Goal: Task Accomplishment & Management: Manage account settings

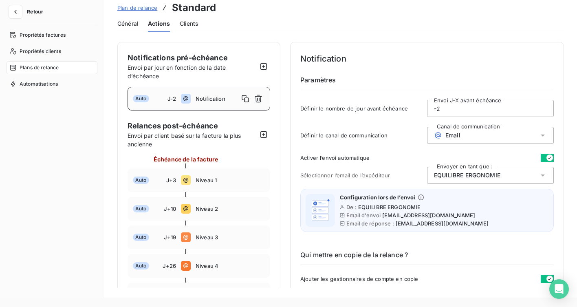
scroll to position [479, 0]
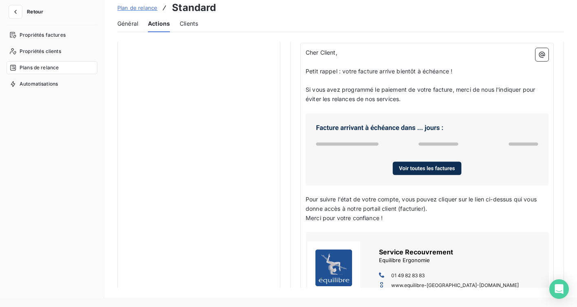
click at [22, 18] on button "Retour" at bounding box center [28, 11] width 43 height 13
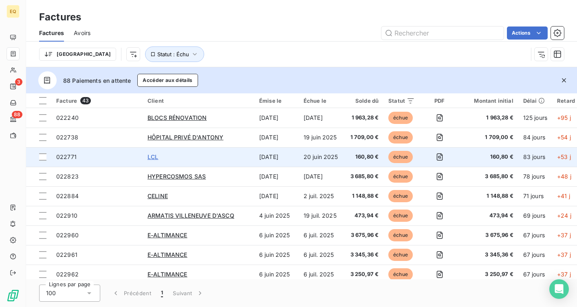
click at [154, 158] on span "LCL" at bounding box center [153, 156] width 11 height 7
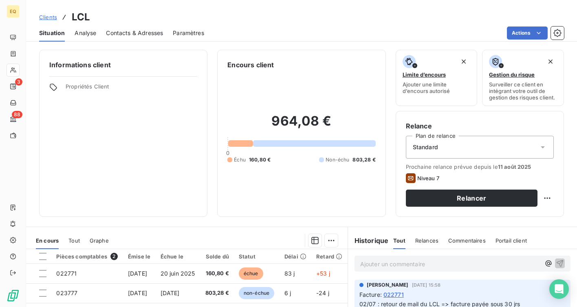
click at [117, 34] on span "Contacts & Adresses" at bounding box center [134, 33] width 57 height 8
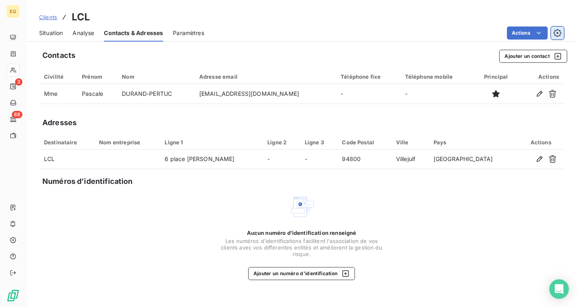
click at [555, 30] on icon "button" at bounding box center [558, 33] width 8 height 8
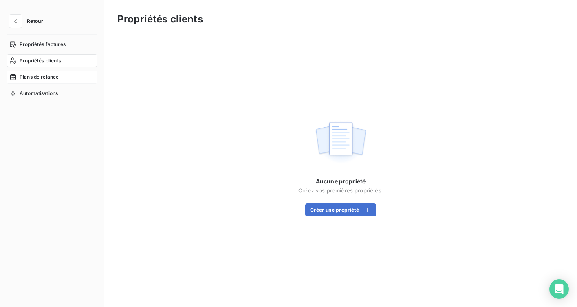
click at [62, 79] on div "Plans de relance" at bounding box center [52, 77] width 91 height 13
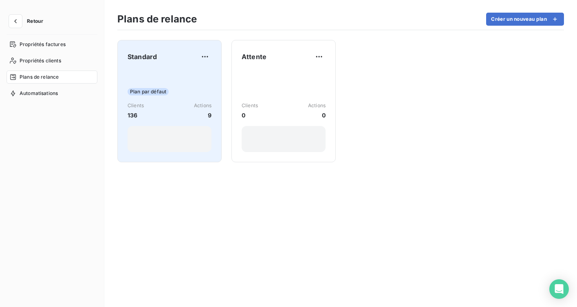
click at [188, 62] on div "Standard" at bounding box center [170, 56] width 84 height 13
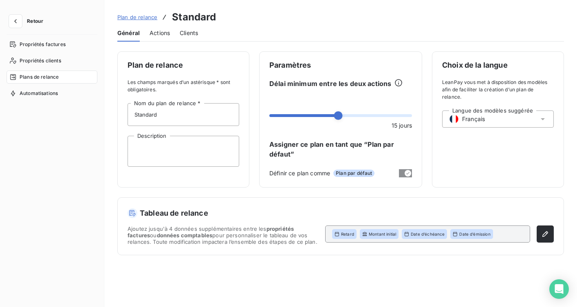
click at [161, 33] on span "Actions" at bounding box center [160, 33] width 20 height 8
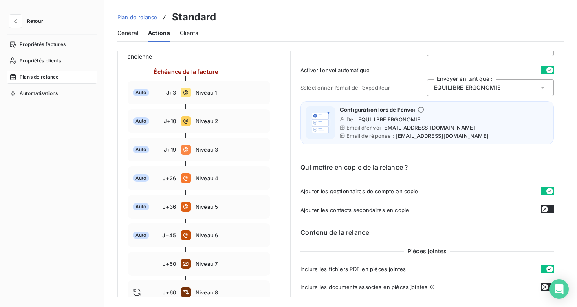
scroll to position [102, 0]
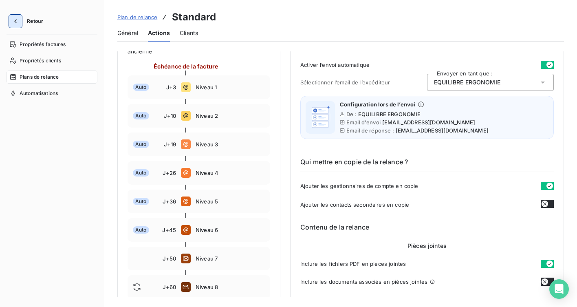
click at [16, 24] on icon "button" at bounding box center [15, 21] width 8 height 8
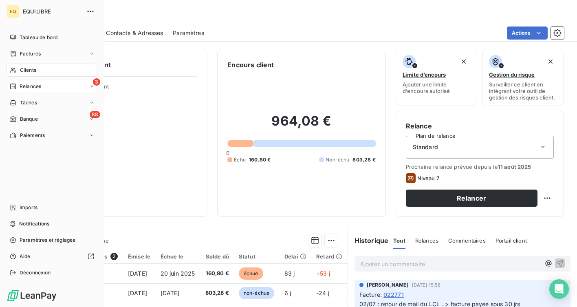
click at [32, 85] on span "Relances" at bounding box center [31, 86] width 22 height 7
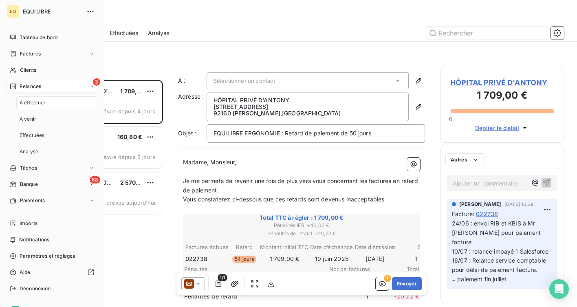
scroll to position [227, 124]
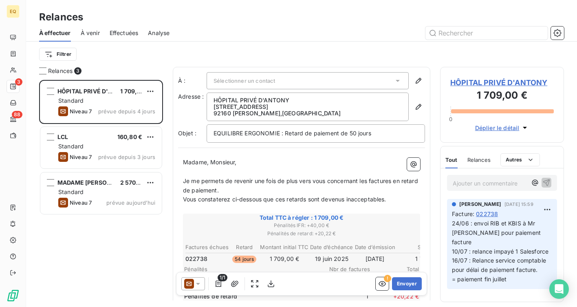
click at [88, 33] on span "À venir" at bounding box center [90, 33] width 19 height 8
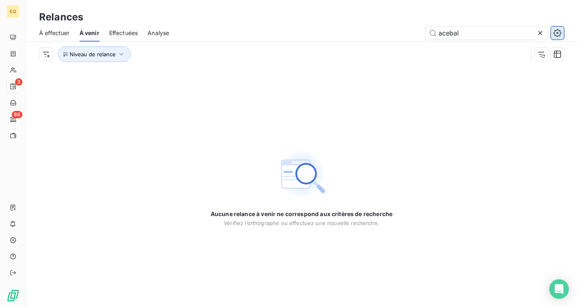
click at [555, 31] on icon "button" at bounding box center [558, 33] width 8 height 8
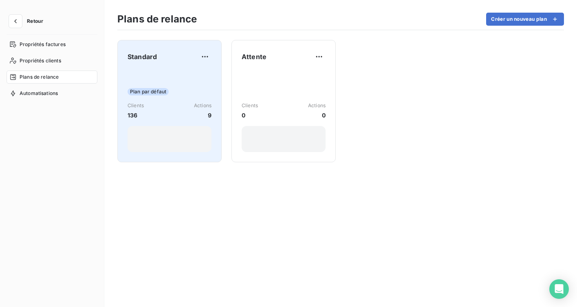
click at [184, 84] on div "Plan par défaut Clients 136 Actions 9" at bounding box center [170, 111] width 84 height 82
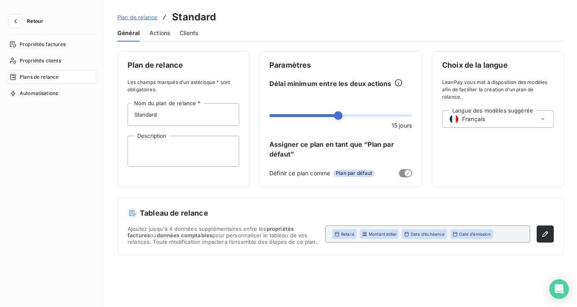
click at [162, 31] on span "Actions" at bounding box center [160, 33] width 20 height 8
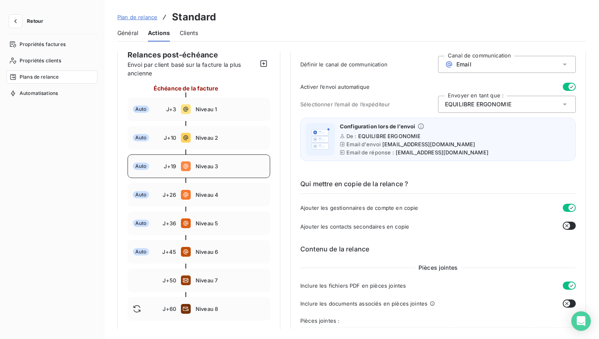
scroll to position [77, 0]
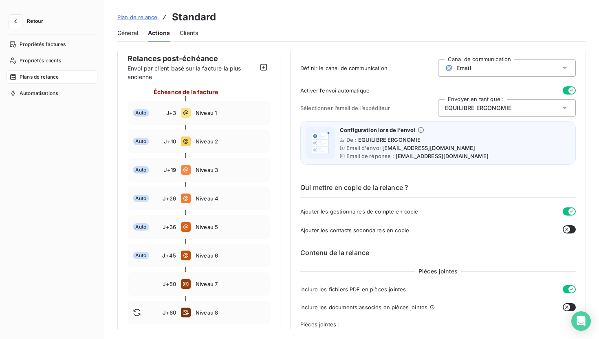
click at [22, 20] on button "Retour" at bounding box center [28, 21] width 43 height 13
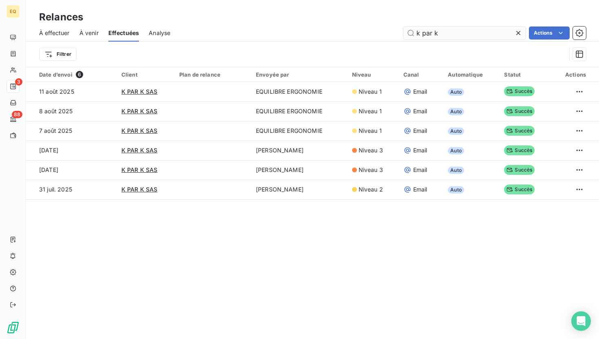
type input "k par k"
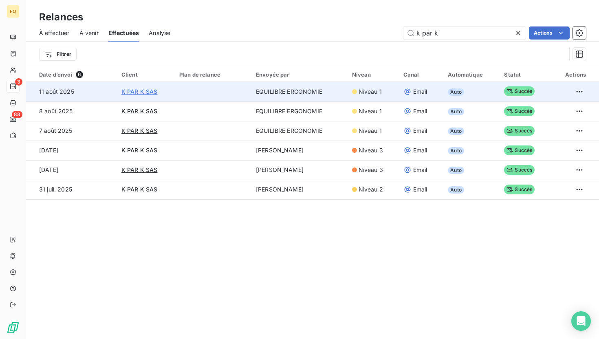
click at [129, 89] on span "K PAR K SAS" at bounding box center [139, 91] width 36 height 7
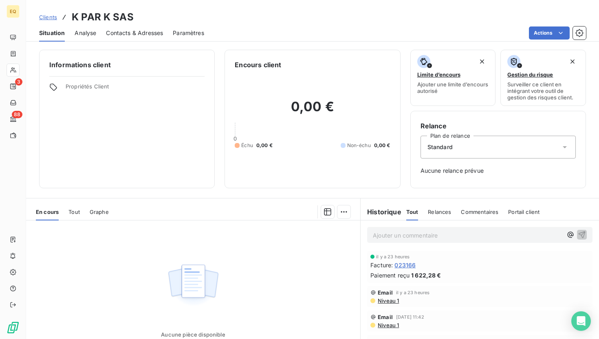
click at [440, 216] on div "Relances" at bounding box center [439, 211] width 23 height 17
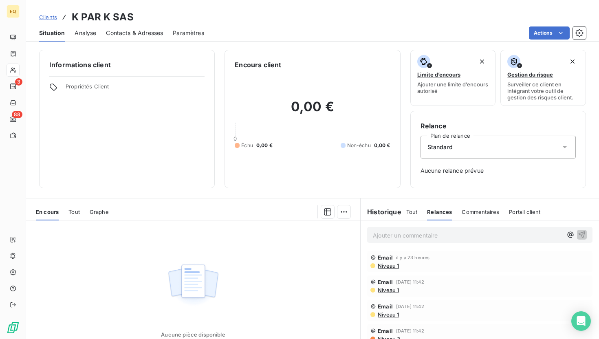
scroll to position [63, 0]
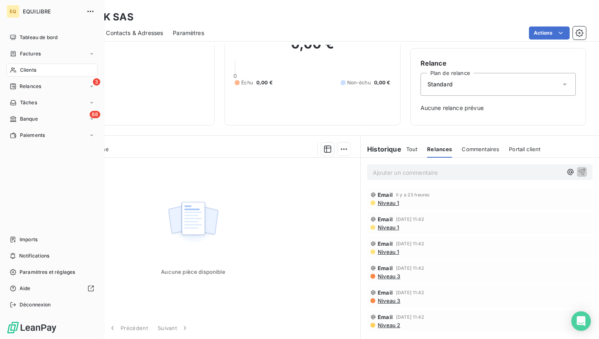
click at [31, 71] on span "Clients" at bounding box center [28, 69] width 16 height 7
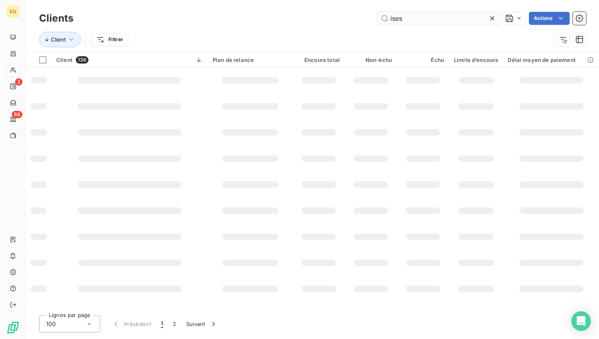
type input "ises"
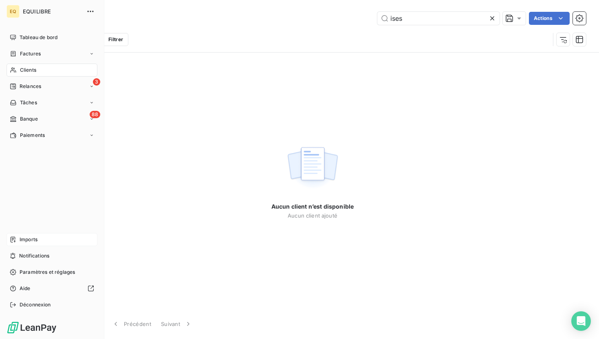
click at [29, 235] on div "Imports" at bounding box center [52, 239] width 91 height 13
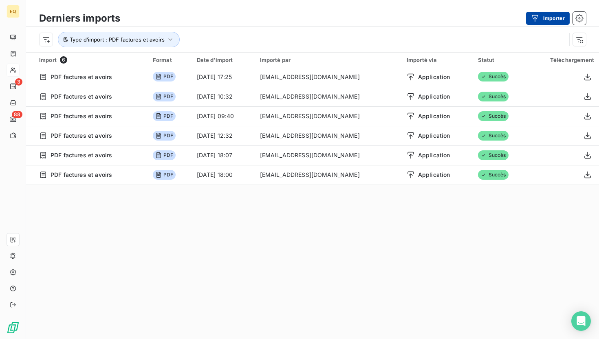
click at [540, 14] on div "button" at bounding box center [537, 18] width 12 height 8
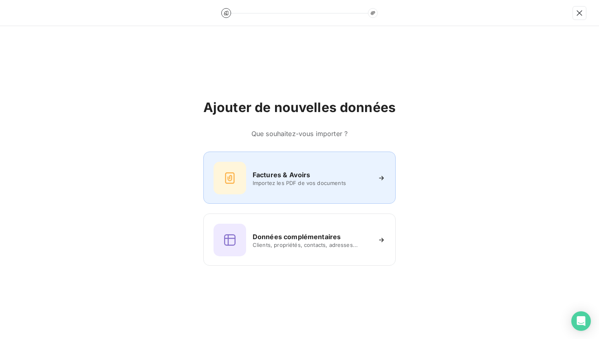
click at [297, 181] on span "Importez les PDF de vos documents" at bounding box center [312, 183] width 118 height 7
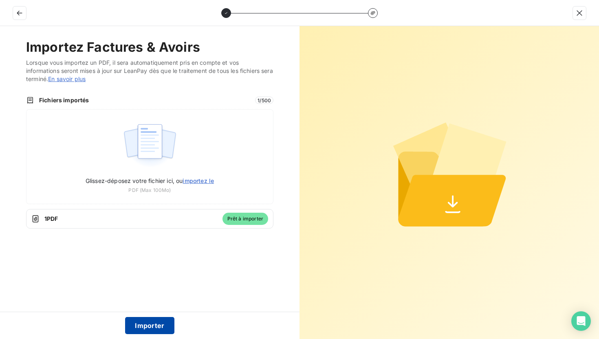
click at [155, 307] on button "Importer" at bounding box center [149, 325] width 49 height 17
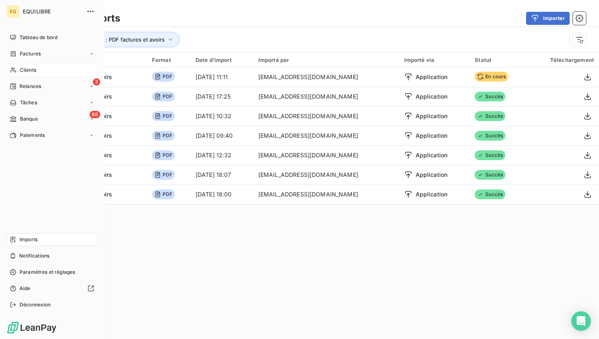
click at [25, 71] on span "Clients" at bounding box center [28, 69] width 16 height 7
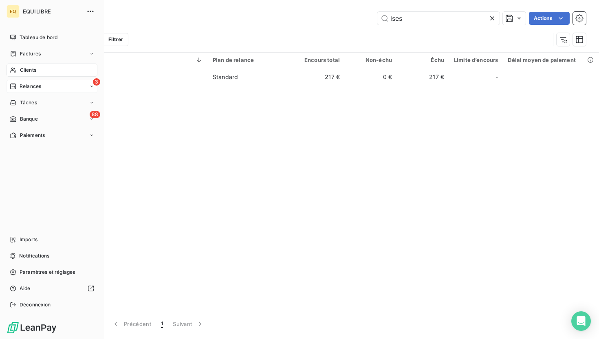
click at [34, 86] on span "Relances" at bounding box center [31, 86] width 22 height 7
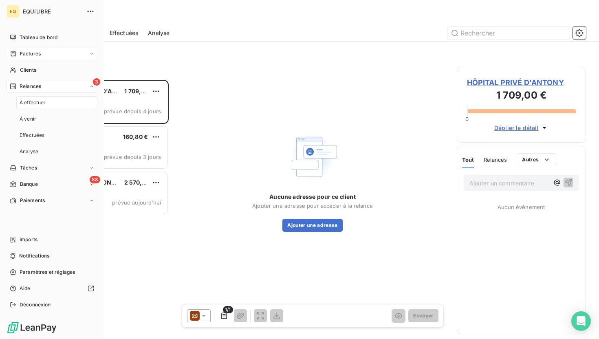
scroll to position [259, 129]
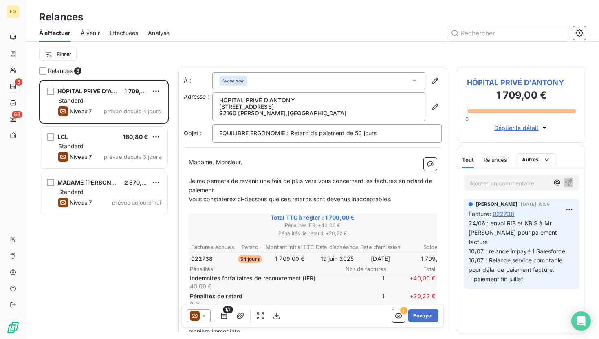
click at [87, 31] on span "À venir" at bounding box center [90, 33] width 19 height 8
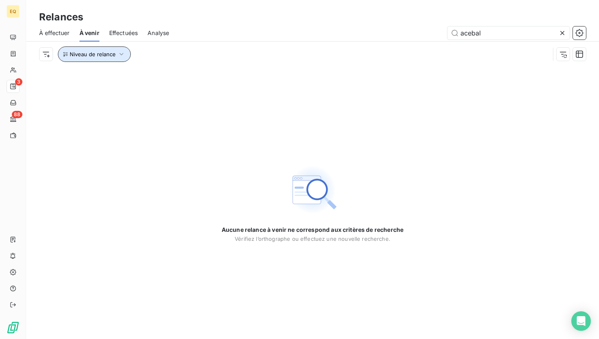
click at [113, 60] on button "Niveau de relance" at bounding box center [94, 53] width 73 height 15
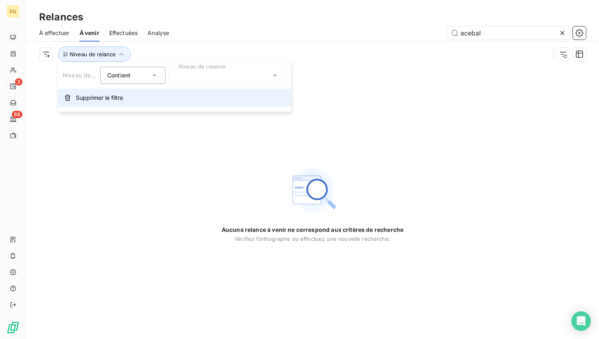
click at [97, 95] on span "Supprimer le filtre" at bounding box center [99, 98] width 47 height 8
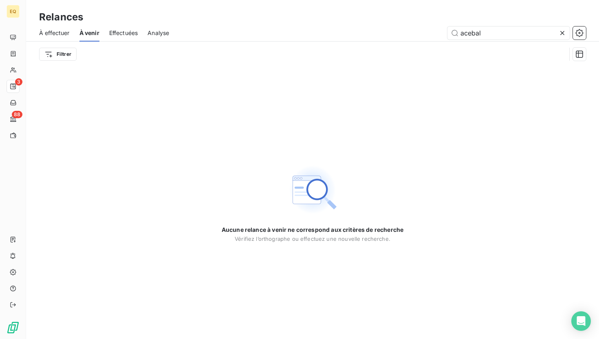
click at [123, 35] on span "Effectuées" at bounding box center [123, 33] width 29 height 8
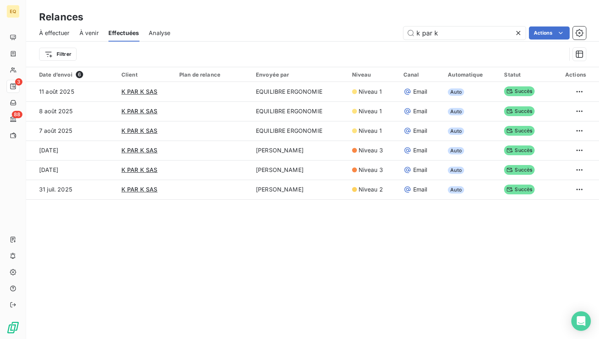
click at [91, 33] on span "À venir" at bounding box center [88, 33] width 19 height 8
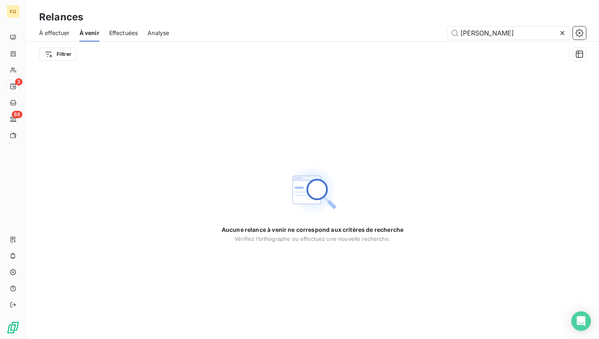
click at [57, 35] on span "À effectuer" at bounding box center [54, 33] width 31 height 8
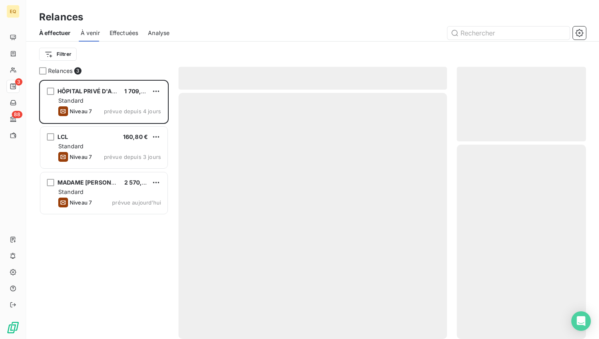
scroll to position [259, 129]
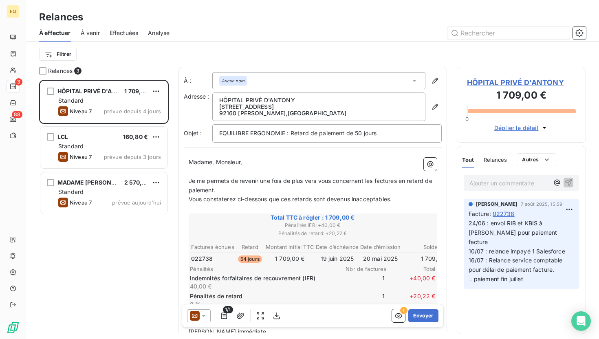
click at [93, 33] on span "À venir" at bounding box center [90, 33] width 19 height 8
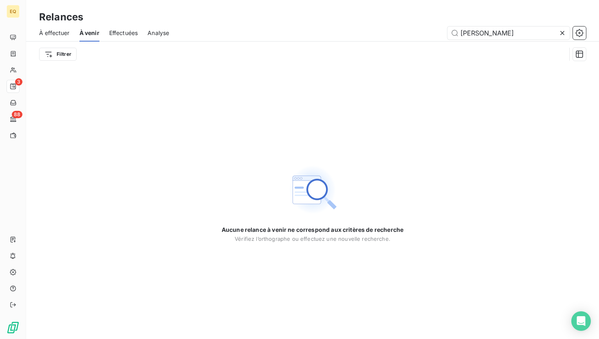
click at [563, 31] on icon at bounding box center [562, 33] width 8 height 8
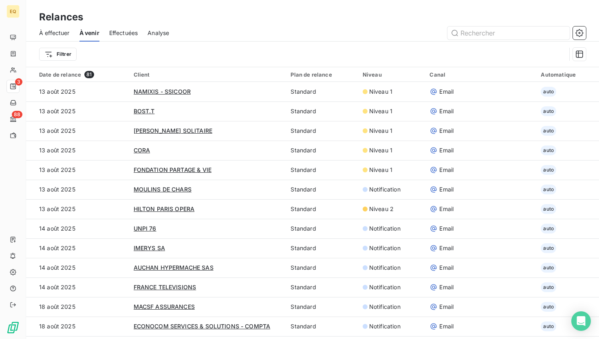
click at [122, 26] on div "Effectuées" at bounding box center [123, 32] width 29 height 17
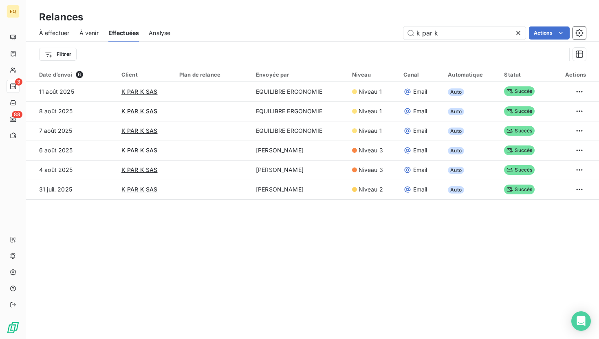
click at [86, 38] on div "À venir" at bounding box center [88, 32] width 19 height 17
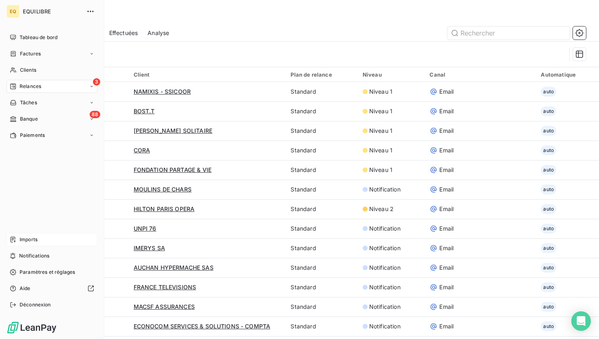
click at [34, 238] on span "Imports" at bounding box center [29, 239] width 18 height 7
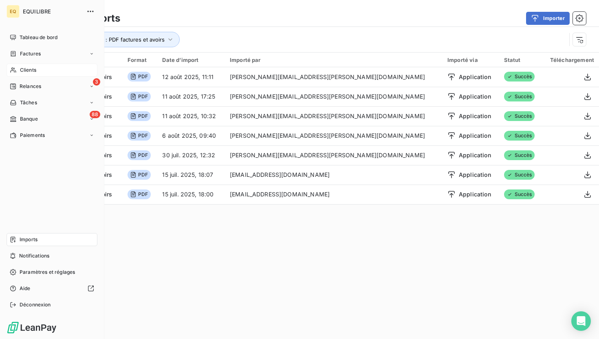
click at [38, 71] on div "Clients" at bounding box center [52, 70] width 91 height 13
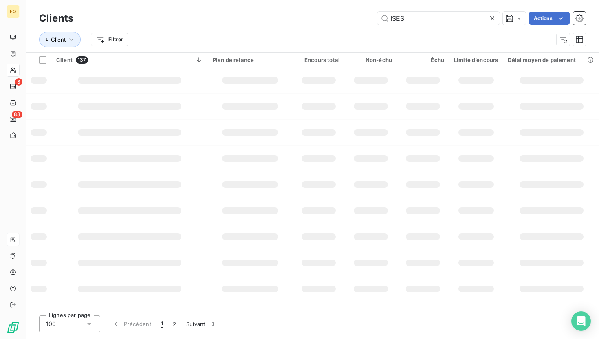
type input "ISES"
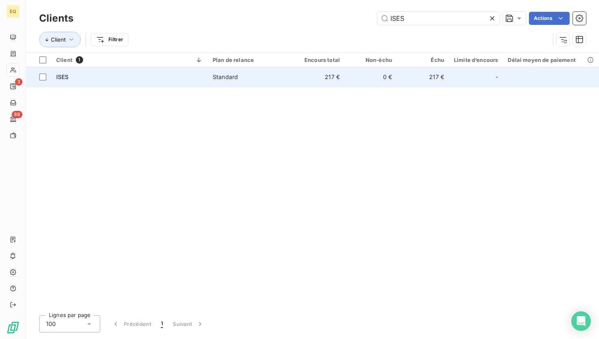
click at [216, 78] on div "Standard" at bounding box center [225, 77] width 25 height 8
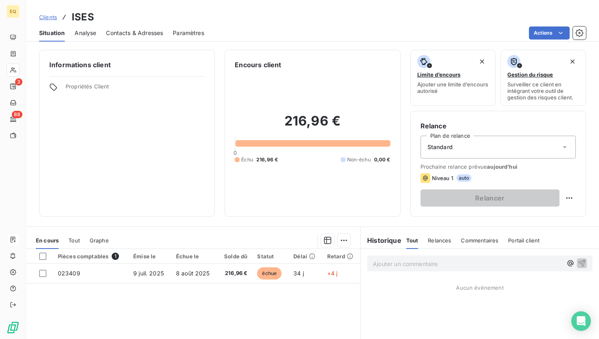
click at [128, 32] on span "Contacts & Adresses" at bounding box center [134, 33] width 57 height 8
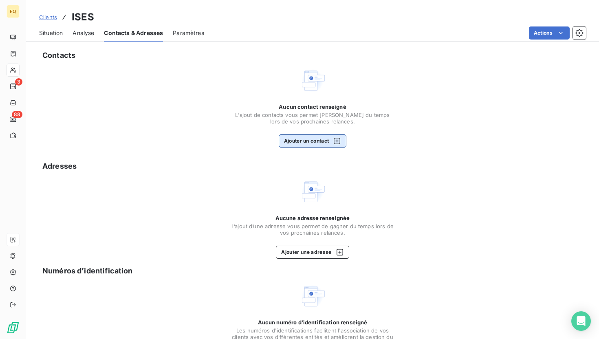
click at [304, 143] on button "Ajouter un contact" at bounding box center [313, 141] width 68 height 13
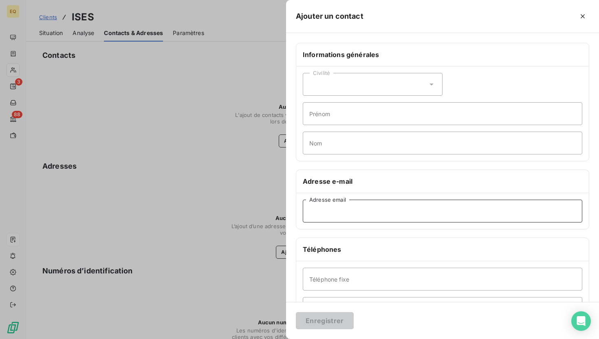
click at [340, 216] on input "Adresse email" at bounding box center [443, 211] width 280 height 23
paste input "comptafg@groupe-oxyane.fr"
type input "comptafg@groupe-oxyane.fr"
click at [331, 315] on button "Enregistrer" at bounding box center [325, 320] width 58 height 17
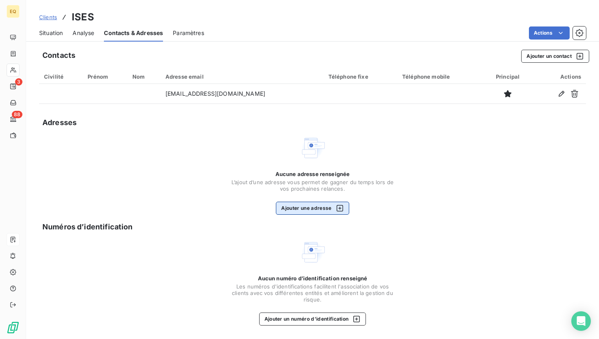
click at [302, 207] on button "Ajouter une adresse" at bounding box center [312, 208] width 73 height 13
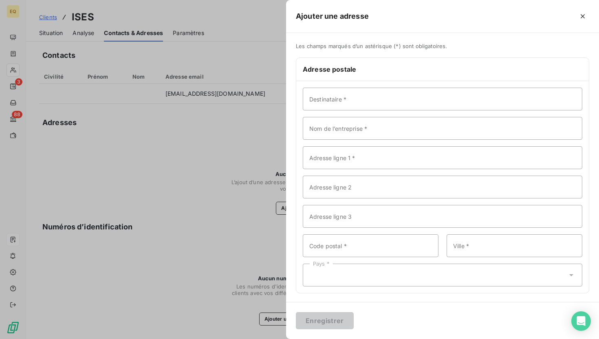
click at [229, 28] on div at bounding box center [299, 169] width 599 height 339
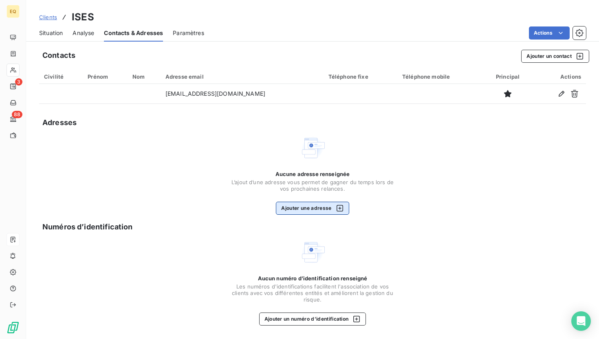
click at [321, 208] on button "Ajouter une adresse" at bounding box center [312, 208] width 73 height 13
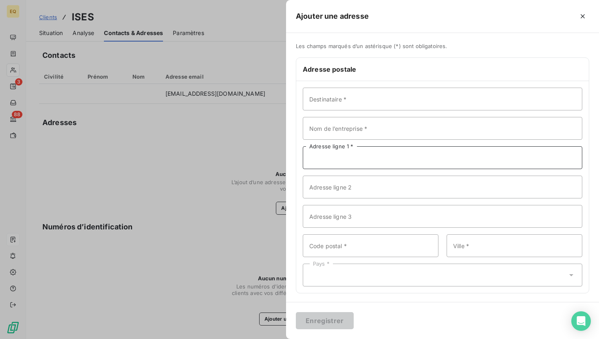
click at [329, 159] on input "Adresse ligne 1 *" at bounding box center [443, 157] width 280 height 23
paste input "54 RUE MARCEL DASSAULT"
type input "54 RUE MARCEL DASSAULT"
click at [342, 102] on input "Destinataire *" at bounding box center [443, 99] width 280 height 23
type input "ISES"
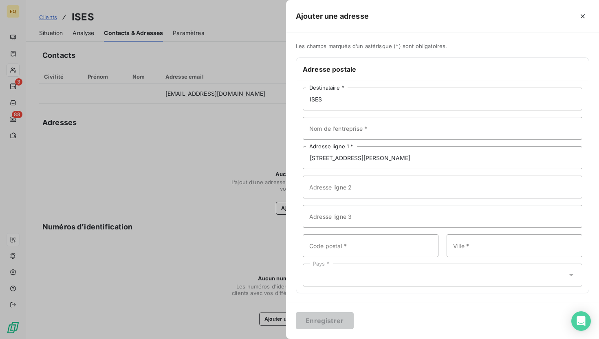
click at [160, 155] on div at bounding box center [299, 169] width 599 height 339
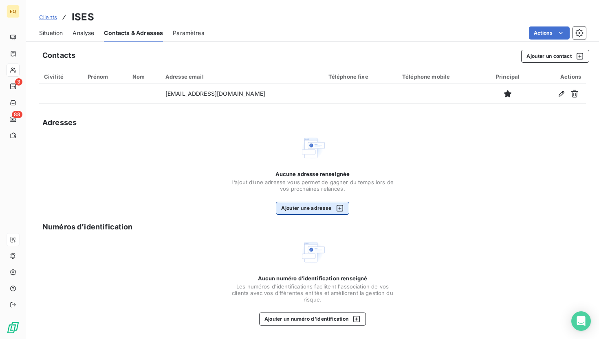
click at [319, 205] on button "Ajouter une adresse" at bounding box center [312, 208] width 73 height 13
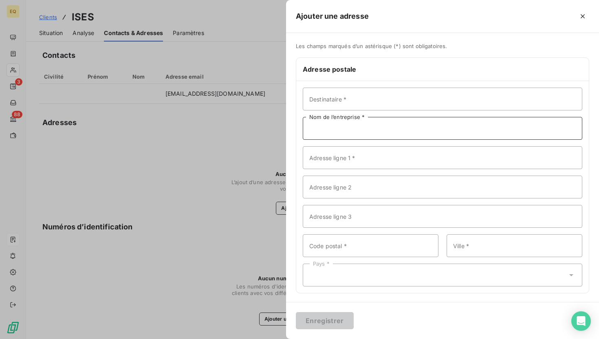
click at [336, 131] on input "Nom de l’entreprise *" at bounding box center [443, 128] width 280 height 23
click at [340, 163] on input "Adresse ligne 1 *" at bounding box center [443, 157] width 280 height 23
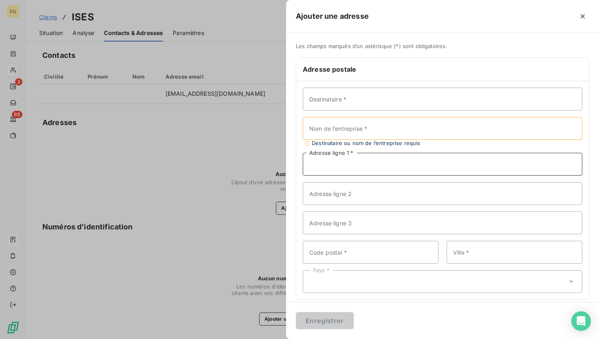
paste input "54 RUE MARCEL DASSAULT"
type input "54 RUE MARCEL DASSAULT"
click at [355, 98] on input "Destinataire *" at bounding box center [443, 99] width 280 height 23
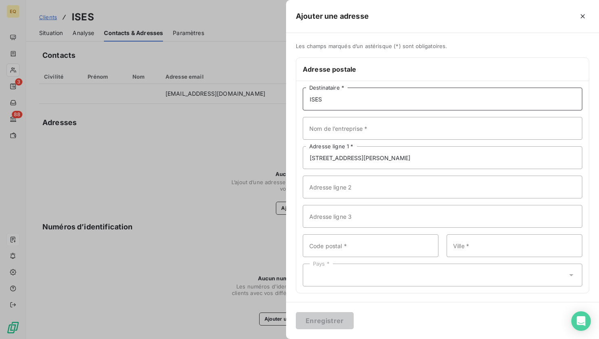
type input "ISES"
click at [357, 246] on input "Code postal *" at bounding box center [371, 245] width 136 height 23
paste input "69740"
type input "69740"
click at [511, 246] on input "Ville *" at bounding box center [515, 245] width 136 height 23
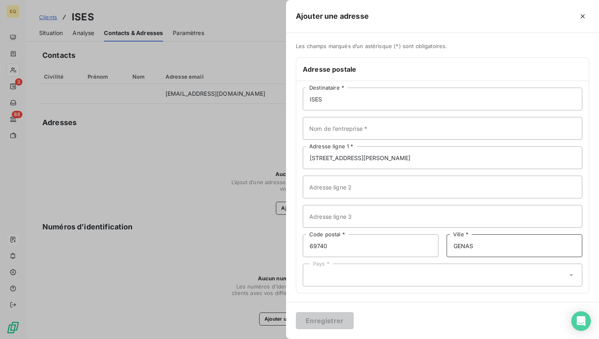
type input "GENAS"
click at [454, 274] on div "Pays *" at bounding box center [443, 275] width 280 height 23
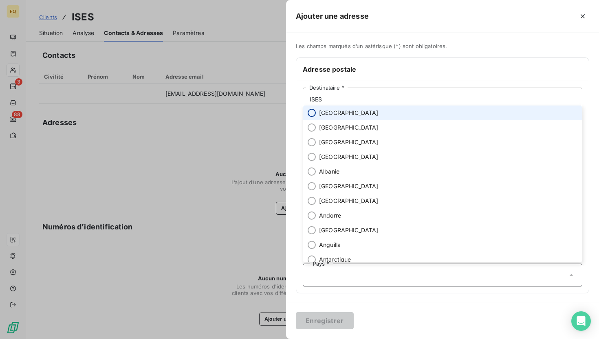
click at [314, 111] on input "radio" at bounding box center [312, 113] width 8 height 8
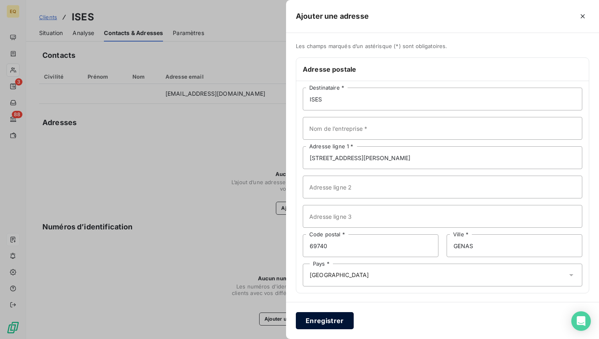
click at [332, 323] on button "Enregistrer" at bounding box center [325, 320] width 58 height 17
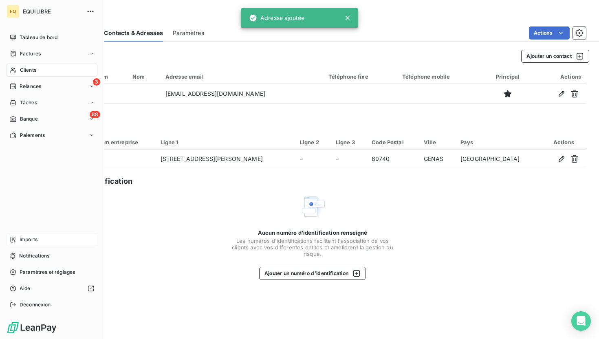
click at [32, 69] on span "Clients" at bounding box center [28, 69] width 16 height 7
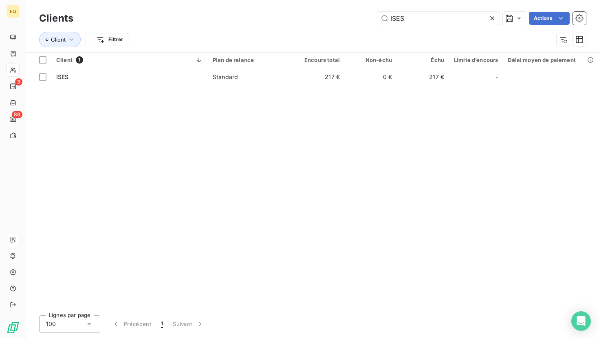
click at [492, 19] on icon at bounding box center [492, 18] width 8 height 8
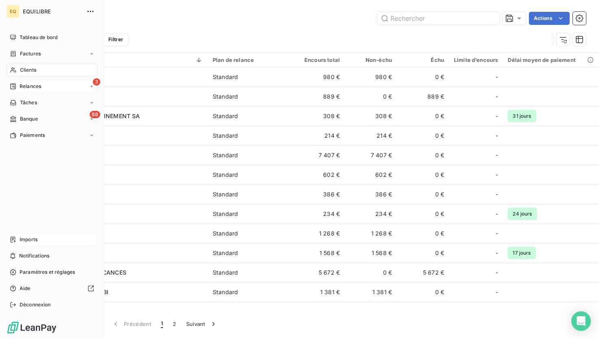
click at [37, 84] on span "Relances" at bounding box center [31, 86] width 22 height 7
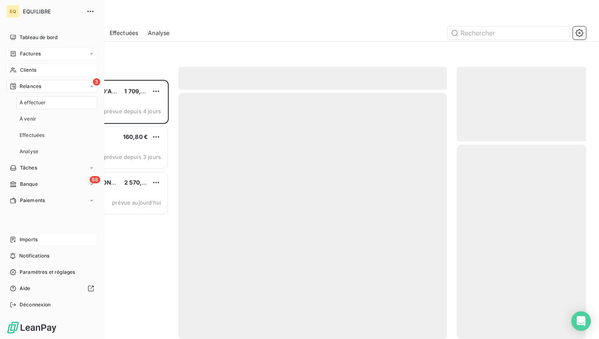
scroll to position [259, 129]
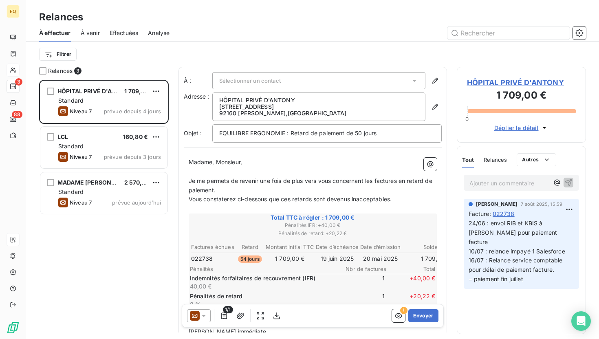
click at [91, 31] on span "À venir" at bounding box center [90, 33] width 19 height 8
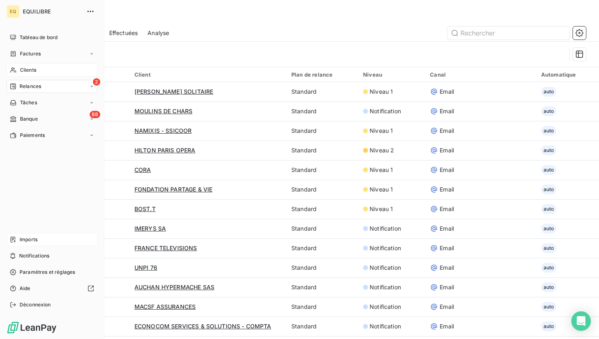
click at [31, 239] on span "Imports" at bounding box center [29, 239] width 18 height 7
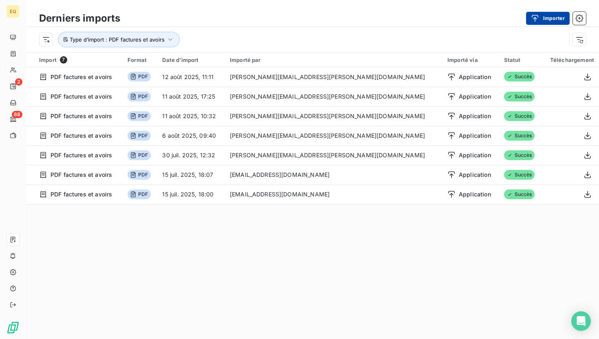
click at [547, 17] on button "Importer" at bounding box center [548, 18] width 44 height 13
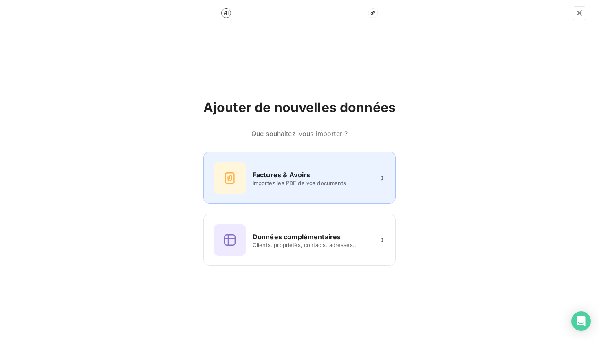
click at [329, 179] on div "Factures & Avoirs" at bounding box center [312, 175] width 118 height 10
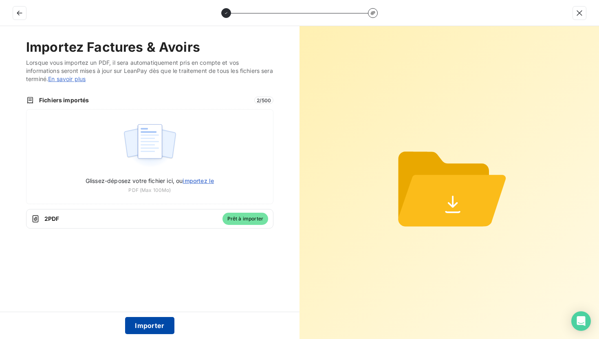
click at [157, 329] on button "Importer" at bounding box center [149, 325] width 49 height 17
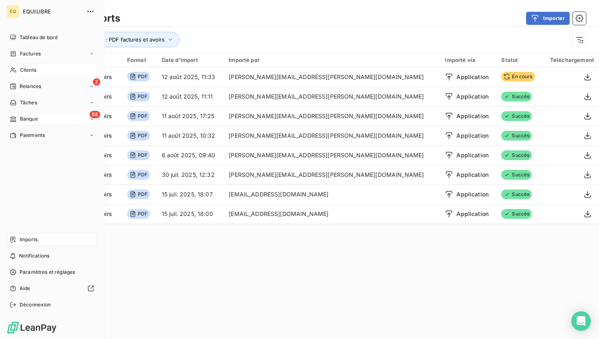
click at [33, 120] on span "Banque" at bounding box center [29, 118] width 18 height 7
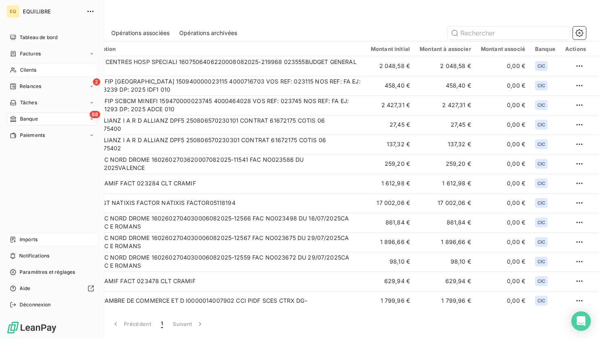
click at [26, 75] on div "Clients" at bounding box center [52, 70] width 91 height 13
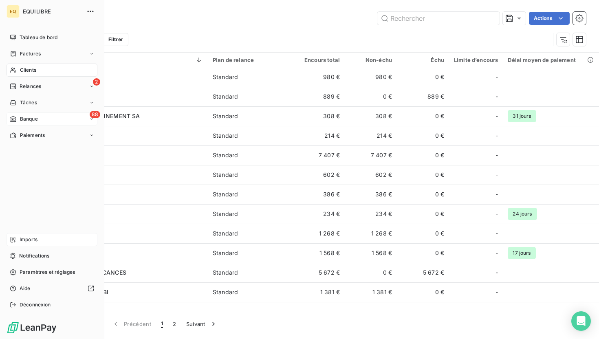
click at [35, 237] on span "Imports" at bounding box center [29, 239] width 18 height 7
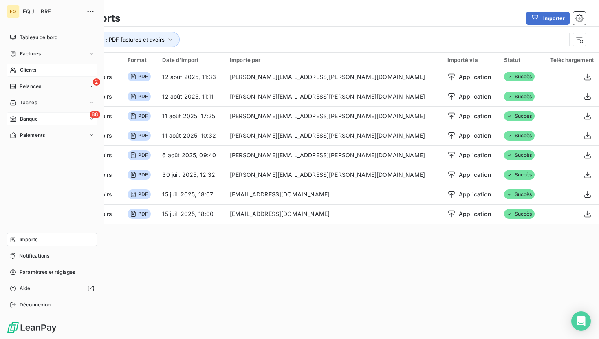
click at [41, 72] on div "Clients" at bounding box center [52, 70] width 91 height 13
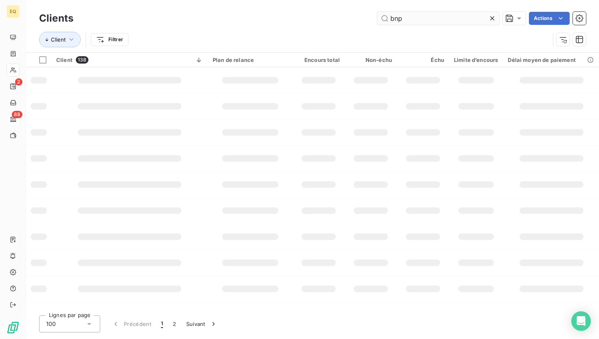
type input "bnp"
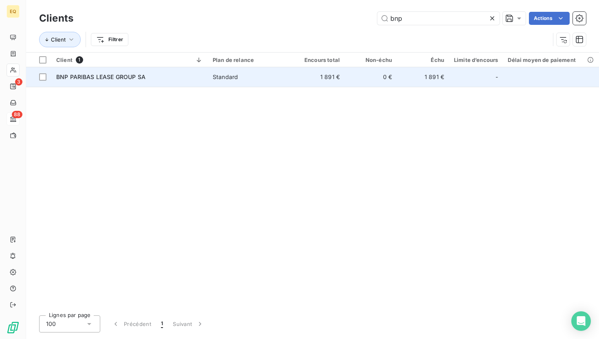
click at [114, 78] on span "BNP PARIBAS LEASE GROUP SA" at bounding box center [100, 76] width 89 height 7
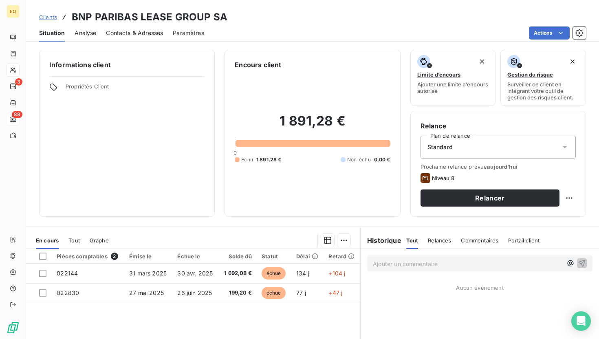
click at [145, 31] on span "Contacts & Adresses" at bounding box center [134, 33] width 57 height 8
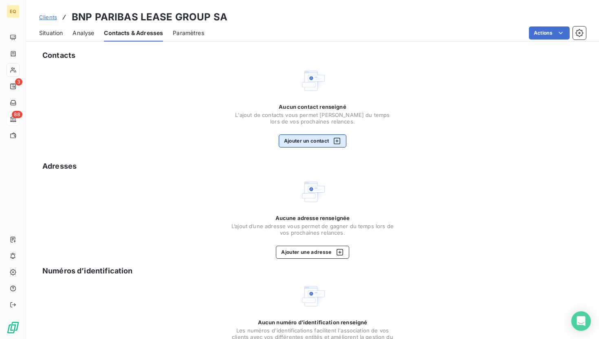
click at [311, 140] on button "Ajouter un contact" at bounding box center [313, 141] width 68 height 13
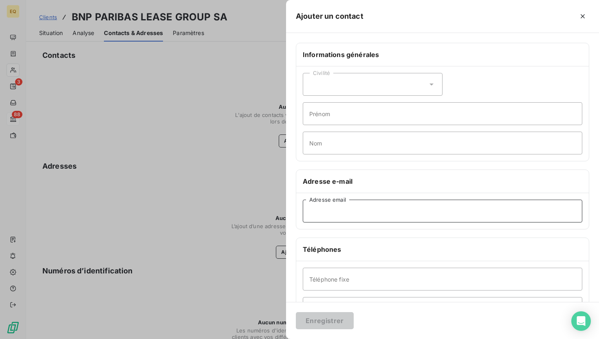
click at [335, 209] on input "Adresse email" at bounding box center [443, 211] width 280 height 23
paste input "isabelle.pleiber@bnpparibas.com"
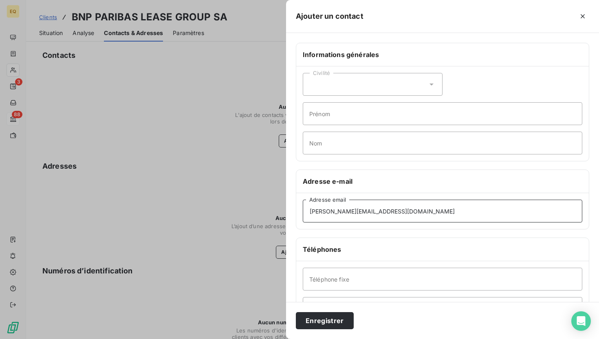
type input "isabelle.pleiber@bnpparibas.com"
click at [337, 95] on div "Civilité" at bounding box center [373, 84] width 140 height 23
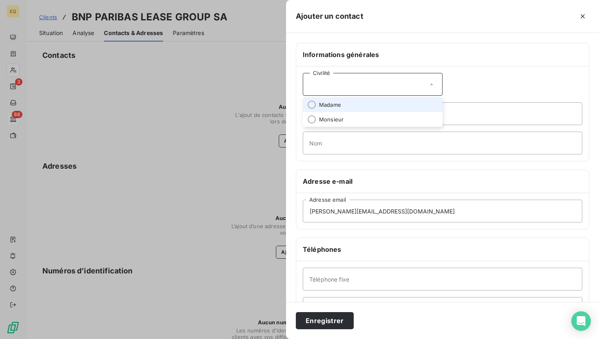
click at [334, 106] on span "Madame" at bounding box center [330, 105] width 22 height 8
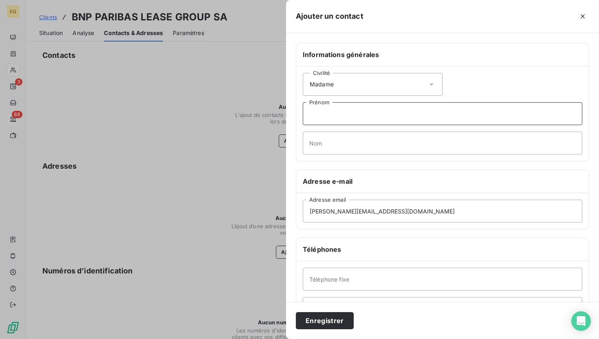
click at [339, 116] on input "Prénom" at bounding box center [443, 113] width 280 height 23
type input "Isabelle"
click at [349, 137] on input "Nom" at bounding box center [443, 143] width 280 height 23
type input "PLEIBER"
click at [314, 321] on button "Enregistrer" at bounding box center [325, 320] width 58 height 17
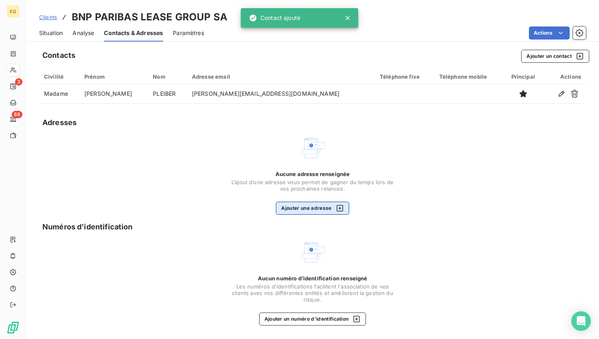
click at [309, 208] on button "Ajouter une adresse" at bounding box center [312, 208] width 73 height 13
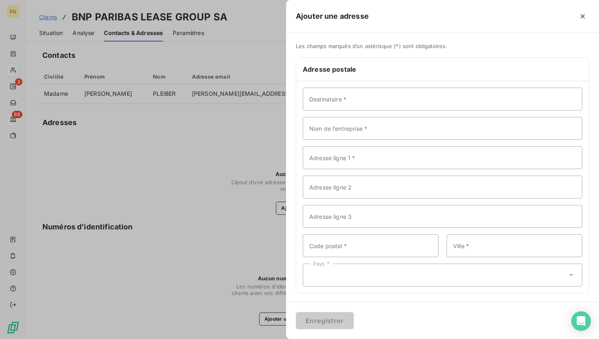
click at [192, 130] on div at bounding box center [299, 169] width 599 height 339
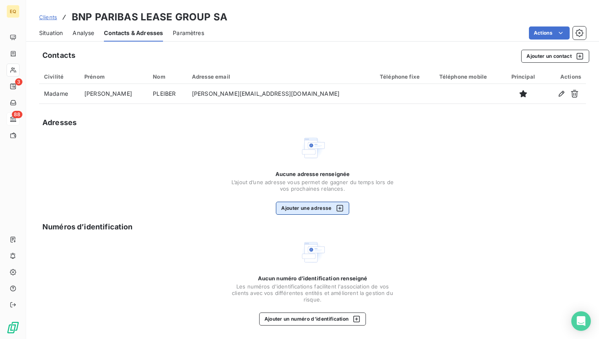
click at [310, 210] on button "Ajouter une adresse" at bounding box center [312, 208] width 73 height 13
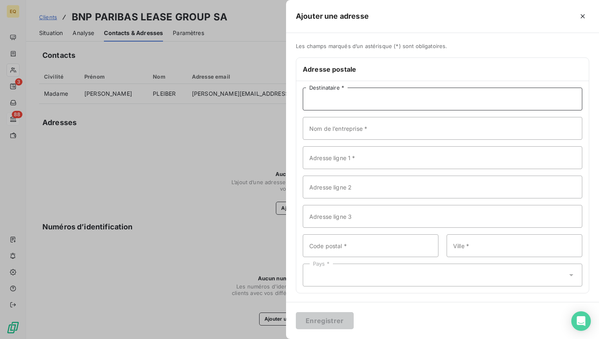
click at [358, 98] on input "Destinataire *" at bounding box center [443, 99] width 280 height 23
paste input "BNP PARIBAS LEASE GROUP SA"
type input "BNP PARIBAS LEASE GROUP SA"
click at [354, 162] on input "Adresse ligne 1 *" at bounding box center [443, 157] width 280 height 23
paste input "BNPP1CAPP TSA 10001"
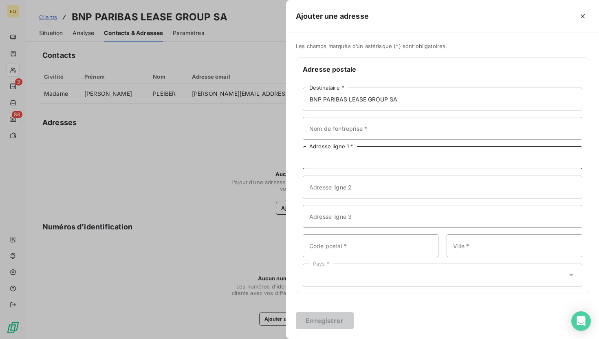
type input "BNPP1CAPP TSA 10001"
drag, startPoint x: 382, startPoint y: 161, endPoint x: 306, endPoint y: 160, distance: 76.2
click at [306, 160] on input "BNPP1CAPP TSA 10001" at bounding box center [443, 157] width 280 height 23
paste input "BNPP1CAPP TSA 10001"
type input "BNPP1CAPP TSA 10001"
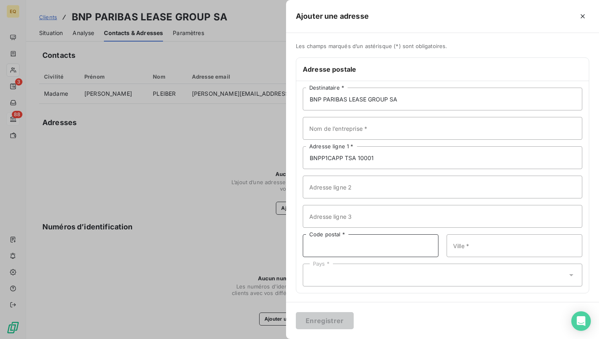
click at [352, 249] on input "Code postal *" at bounding box center [371, 245] width 136 height 23
paste input "14913"
type input "14913"
click at [468, 245] on input "Ville *" at bounding box center [515, 245] width 136 height 23
type input "Caen Cedex 9"
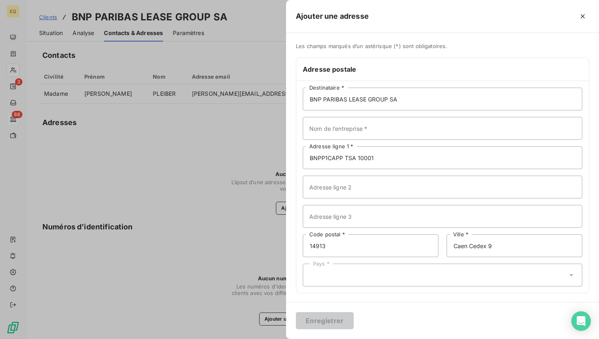
click at [430, 280] on div "Pays *" at bounding box center [443, 275] width 280 height 23
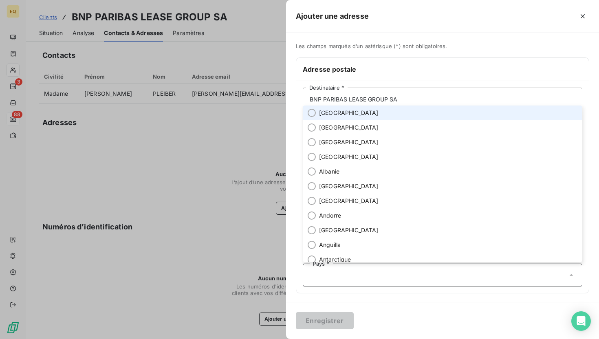
click at [318, 117] on li "France" at bounding box center [443, 113] width 280 height 15
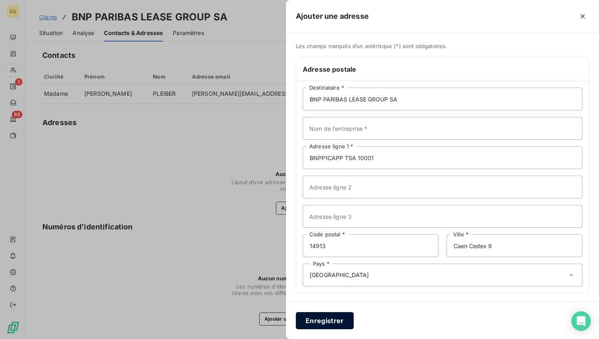
click at [320, 320] on button "Enregistrer" at bounding box center [325, 320] width 58 height 17
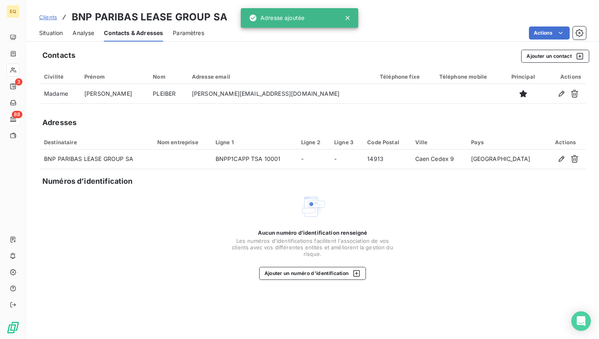
click at [51, 30] on span "Situation" at bounding box center [51, 33] width 24 height 8
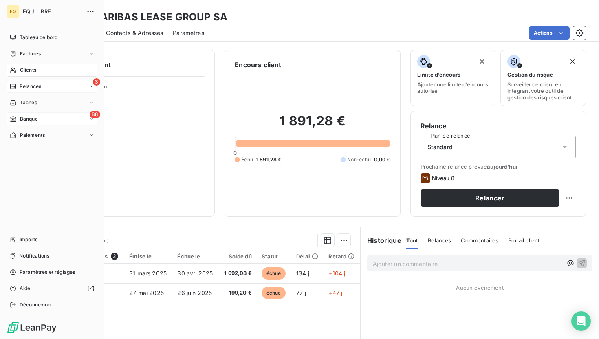
click at [13, 83] on icon at bounding box center [13, 86] width 7 height 7
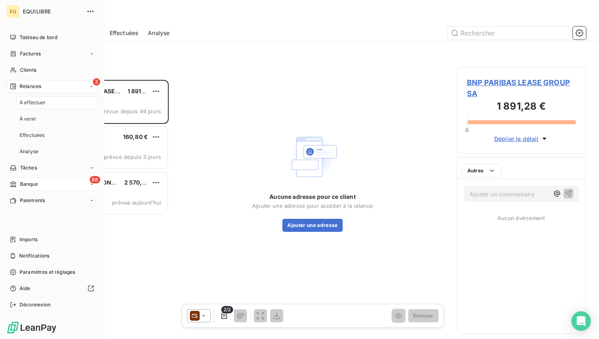
scroll to position [259, 129]
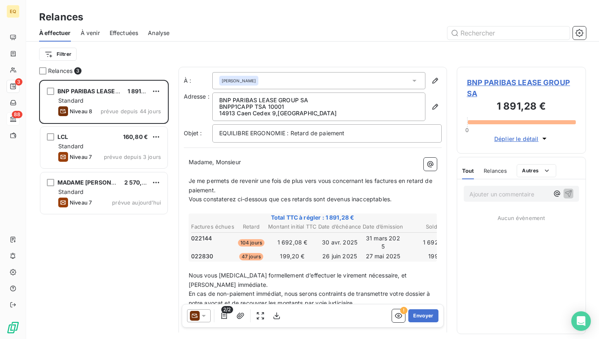
click at [95, 34] on span "À venir" at bounding box center [90, 33] width 19 height 8
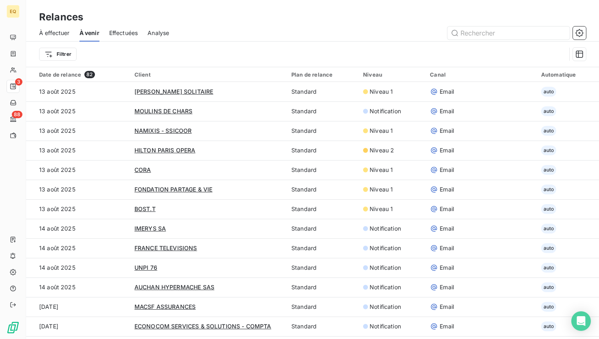
click at [113, 31] on span "Effectuées" at bounding box center [123, 33] width 29 height 8
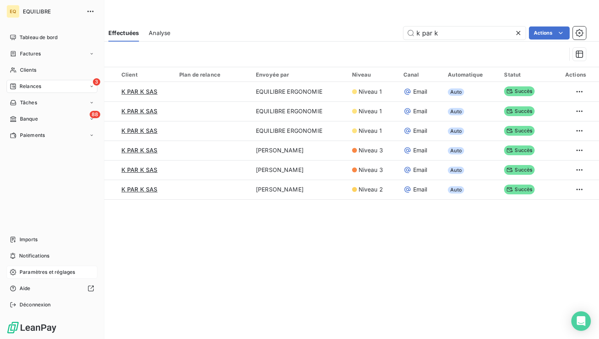
click at [16, 275] on div "Paramètres et réglages" at bounding box center [52, 272] width 91 height 13
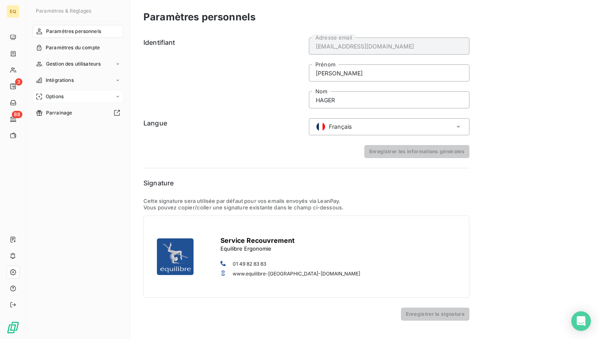
click at [73, 98] on div "Options" at bounding box center [78, 96] width 91 height 13
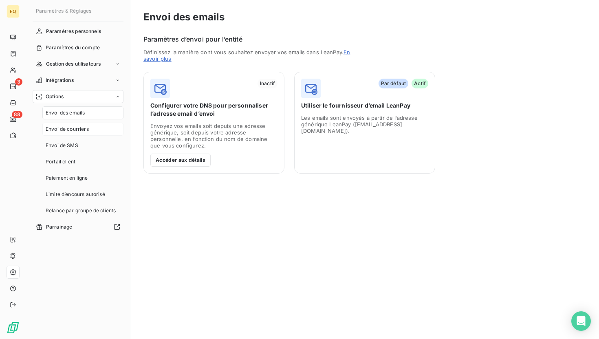
click at [78, 132] on span "Envoi de courriers" at bounding box center [67, 129] width 43 height 7
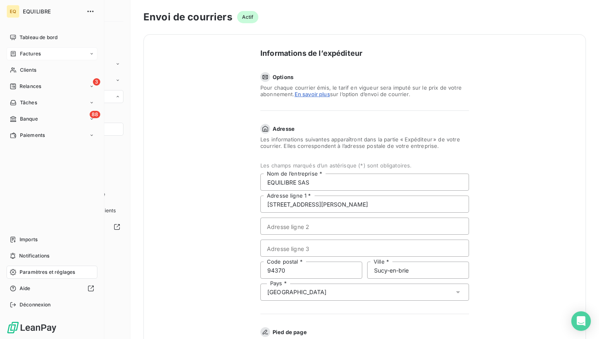
click at [22, 52] on span "Factures" at bounding box center [30, 53] width 21 height 7
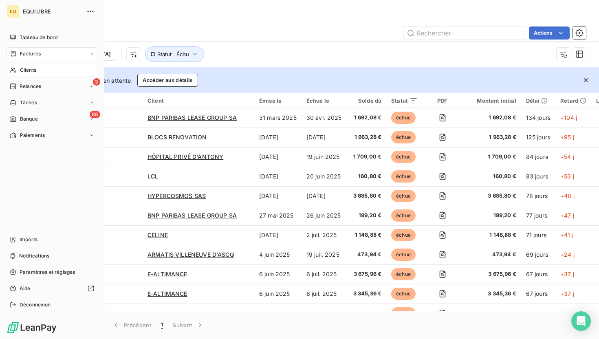
click at [21, 68] on span "Clients" at bounding box center [28, 69] width 16 height 7
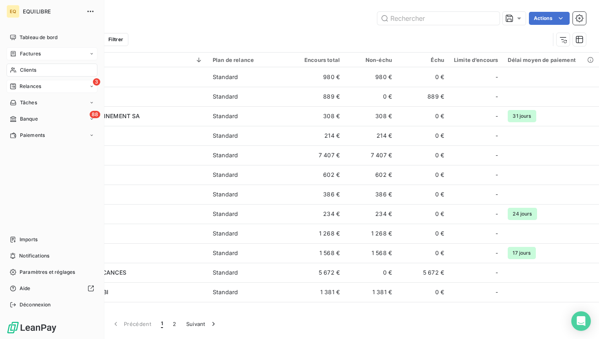
click at [21, 83] on span "Relances" at bounding box center [31, 86] width 22 height 7
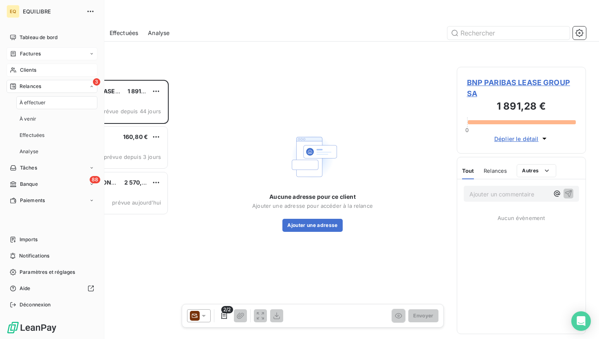
scroll to position [259, 129]
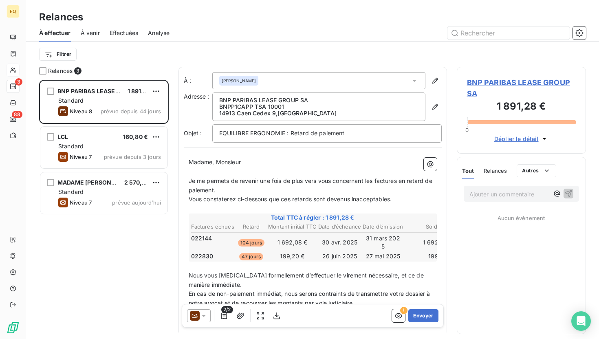
click at [90, 33] on span "À venir" at bounding box center [90, 33] width 19 height 8
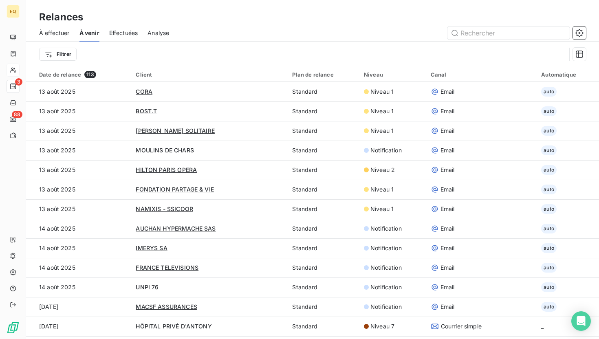
click at [122, 33] on span "Effectuées" at bounding box center [123, 33] width 29 height 8
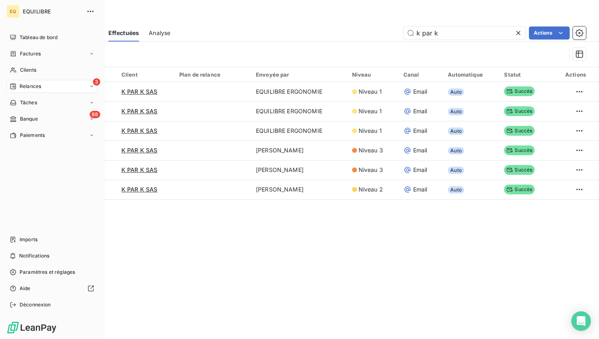
click at [48, 82] on div "3 Relances" at bounding box center [52, 86] width 91 height 13
click at [24, 80] on div "3 Relances" at bounding box center [52, 86] width 91 height 13
click at [42, 100] on span "À effectuer" at bounding box center [33, 102] width 26 height 7
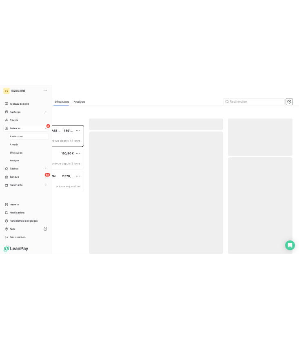
scroll to position [259, 129]
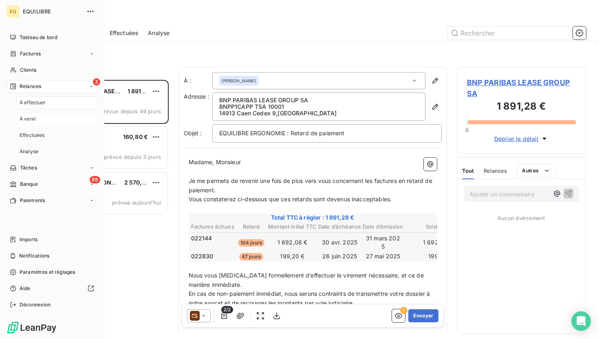
click at [40, 120] on div "À venir" at bounding box center [56, 119] width 81 height 13
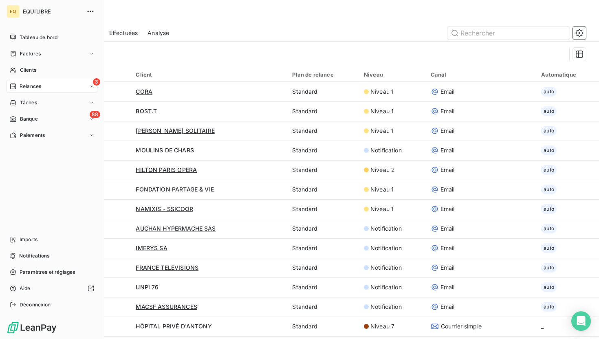
click at [29, 87] on span "Relances" at bounding box center [31, 86] width 22 height 7
click at [36, 138] on span "Effectuées" at bounding box center [32, 135] width 25 height 7
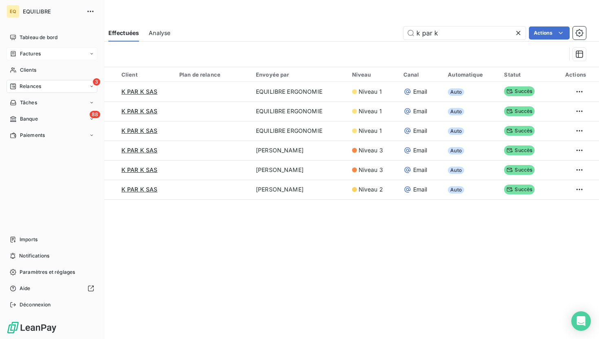
click at [34, 58] on div "Factures" at bounding box center [52, 53] width 91 height 13
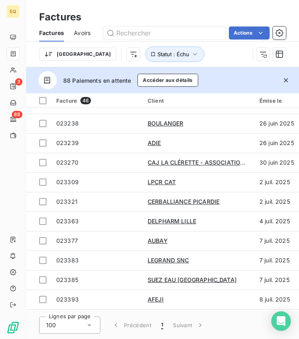
scroll to position [367, 0]
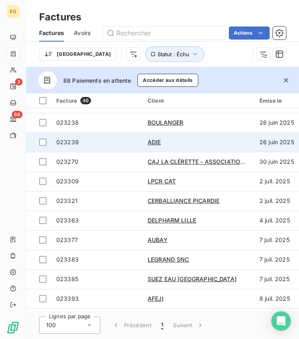
click at [74, 143] on span "023239" at bounding box center [67, 142] width 22 height 7
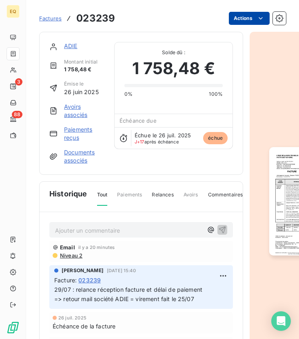
click at [253, 19] on html "EQ 3 88 Factures 023239 Actions ADIE Montant initial 1 758,48 € Émise le 26 jui…" at bounding box center [149, 169] width 299 height 339
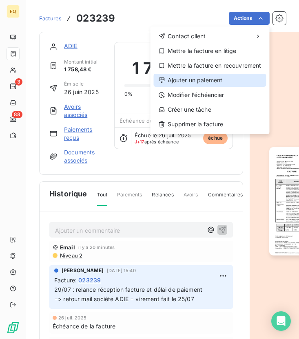
click at [196, 79] on div "Ajouter un paiement" at bounding box center [210, 80] width 113 height 13
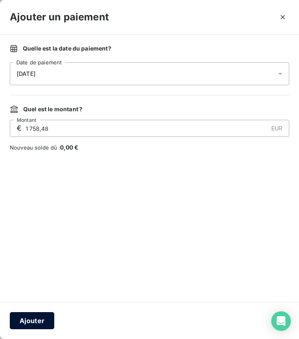
click at [26, 321] on button "Ajouter" at bounding box center [32, 320] width 44 height 17
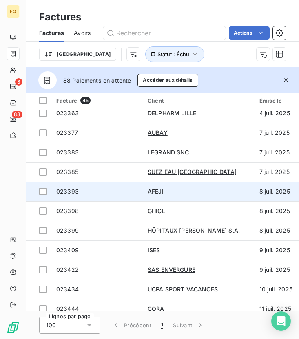
scroll to position [453, 0]
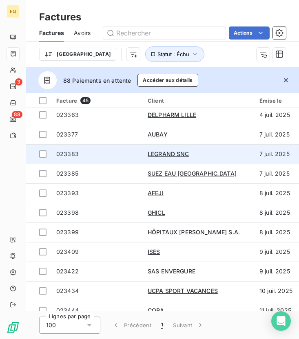
click at [62, 154] on span "023383" at bounding box center [67, 153] width 22 height 7
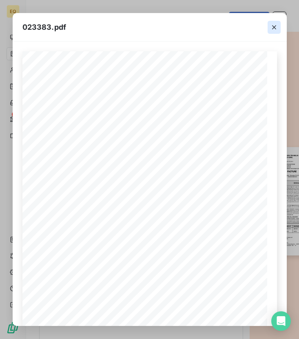
click at [276, 27] on icon "button" at bounding box center [274, 27] width 8 height 8
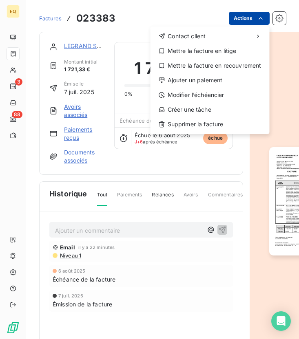
click at [248, 19] on html "EQ 3 88 Factures 023383 Actions Contact client Mettre la facture en litige Mett…" at bounding box center [149, 169] width 299 height 339
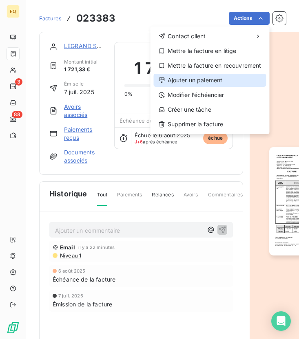
click at [188, 82] on div "Ajouter un paiement" at bounding box center [210, 80] width 113 height 13
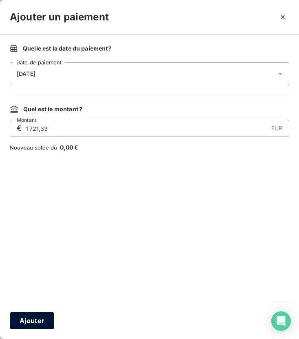
click at [23, 320] on button "Ajouter" at bounding box center [32, 320] width 44 height 17
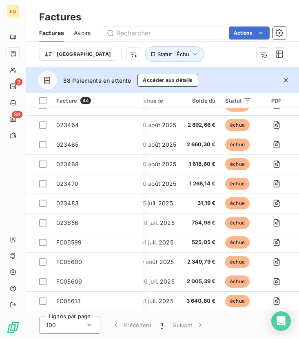
scroll to position [661, 0]
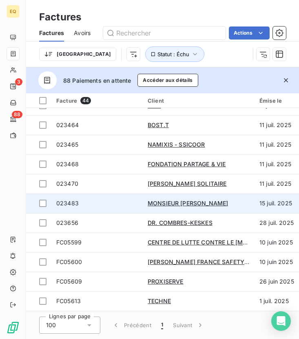
click at [68, 200] on span "023483" at bounding box center [67, 203] width 22 height 7
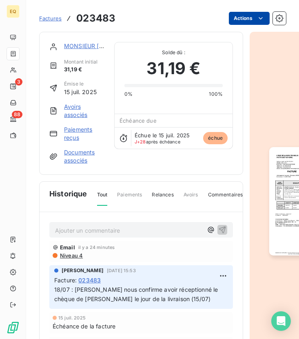
click at [252, 15] on html "EQ 3 88 Factures 023483 Actions MONSIEUR JARASSE THIERRY Montant initial 31,19 …" at bounding box center [149, 169] width 299 height 339
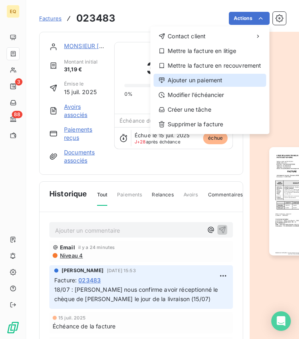
click at [198, 80] on div "Ajouter un paiement" at bounding box center [210, 80] width 113 height 13
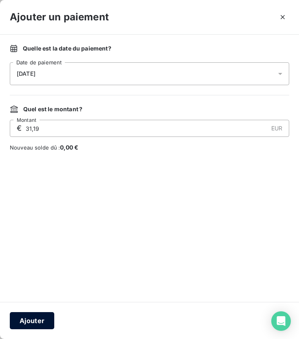
click at [29, 323] on button "Ajouter" at bounding box center [32, 320] width 44 height 17
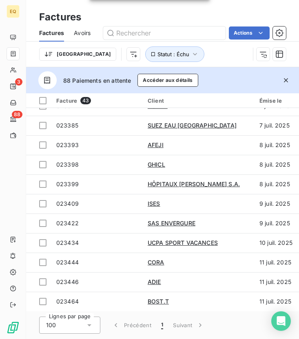
scroll to position [641, 0]
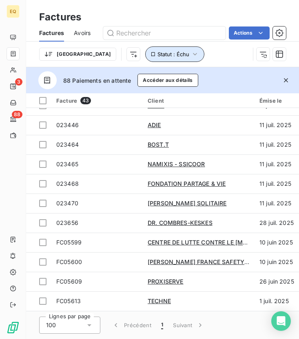
click at [191, 51] on icon "button" at bounding box center [195, 54] width 8 height 8
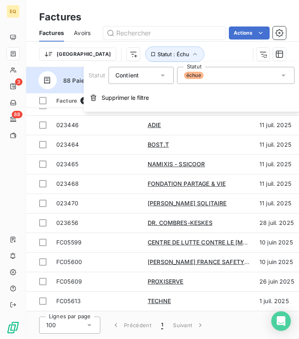
click at [220, 80] on div "échue" at bounding box center [235, 75] width 117 height 17
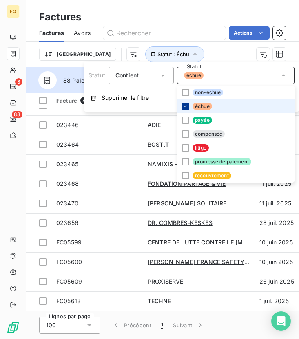
click at [187, 105] on icon at bounding box center [185, 106] width 5 height 5
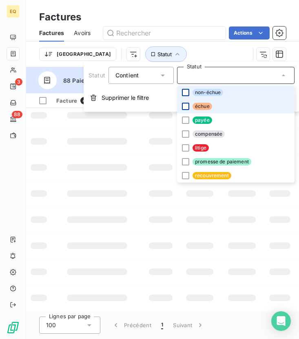
click at [184, 90] on div at bounding box center [185, 92] width 7 height 7
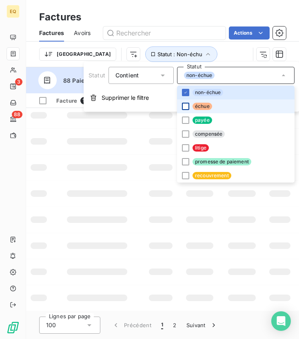
click at [194, 51] on div "Trier Statut : Non-échu" at bounding box center [144, 53] width 210 height 15
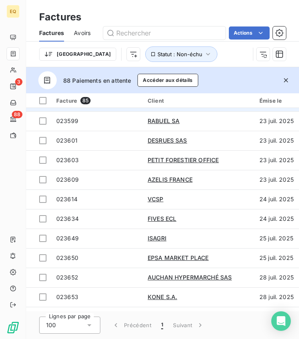
scroll to position [557, 0]
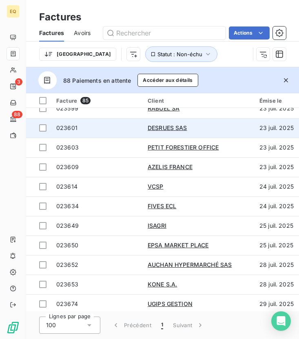
click at [57, 128] on span "023601" at bounding box center [66, 127] width 21 height 7
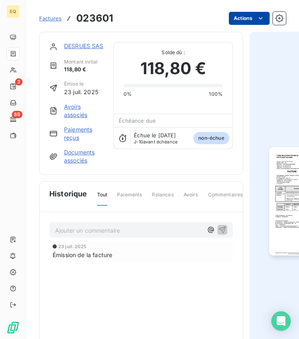
click at [245, 18] on html "EQ 3 88 Factures 023601 Actions DESRUES SAS Montant initial 118,80 € Émise le 2…" at bounding box center [149, 169] width 299 height 339
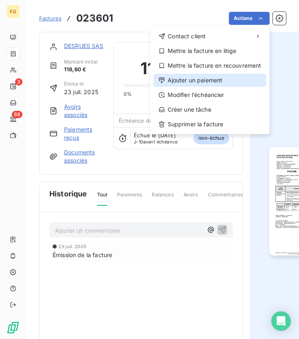
click at [200, 82] on div "Ajouter un paiement" at bounding box center [210, 80] width 113 height 13
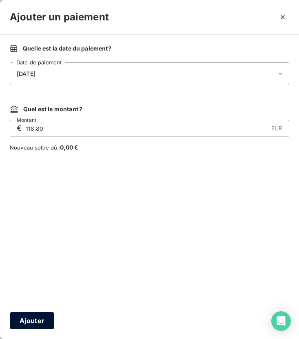
click at [29, 320] on button "Ajouter" at bounding box center [32, 320] width 44 height 17
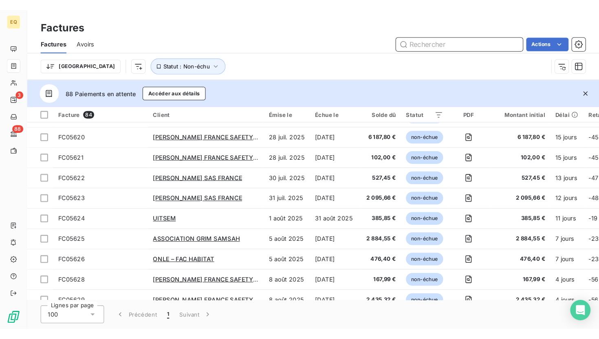
scroll to position [1443, 0]
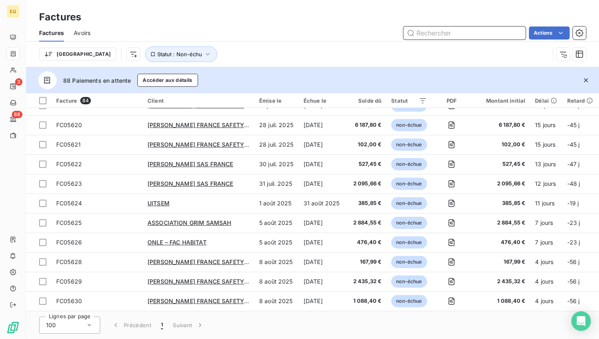
click at [446, 36] on input "text" at bounding box center [465, 32] width 122 height 13
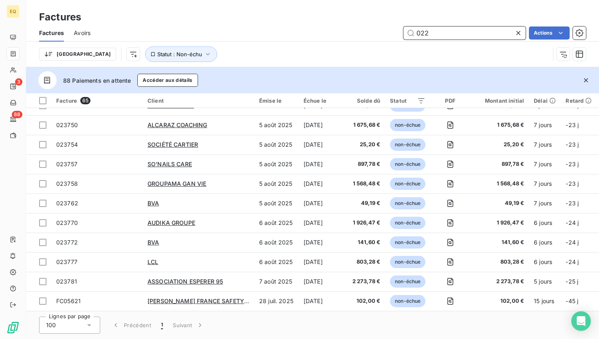
scroll to position [1072, 0]
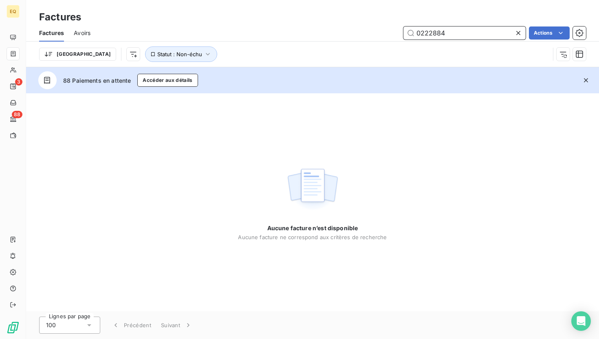
click at [429, 33] on input "0222884" at bounding box center [465, 32] width 122 height 13
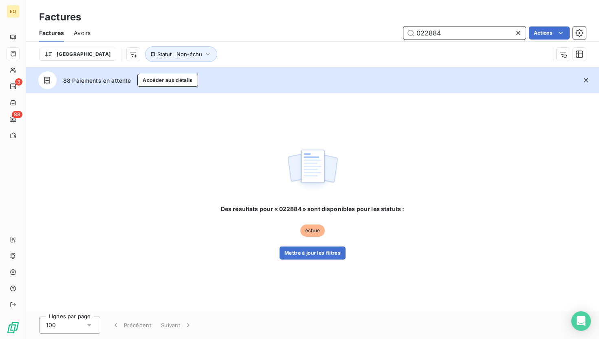
type input "022884"
click at [521, 30] on icon at bounding box center [518, 33] width 8 height 8
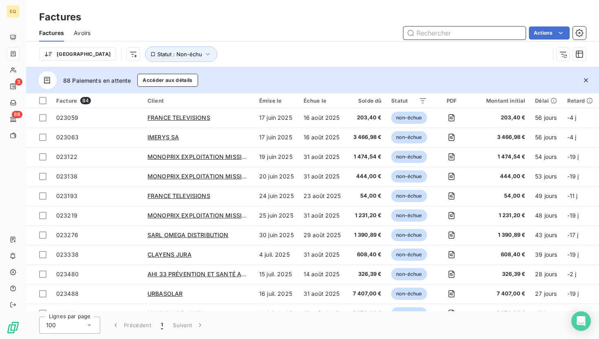
click at [474, 32] on input "text" at bounding box center [465, 32] width 122 height 13
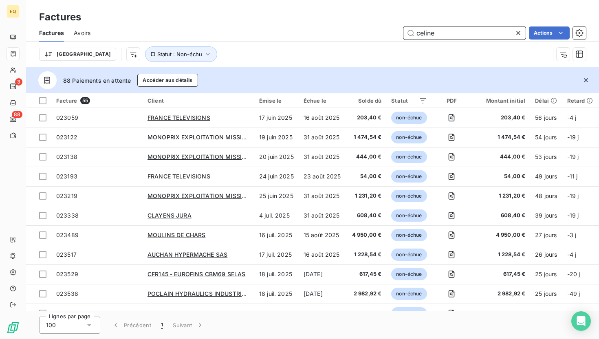
type input "celine"
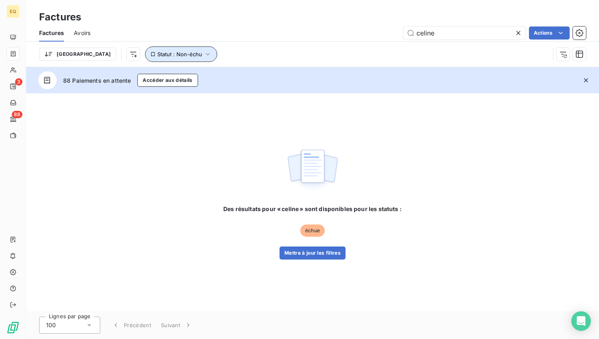
click at [152, 58] on button "Statut : Non-échu" at bounding box center [181, 53] width 72 height 15
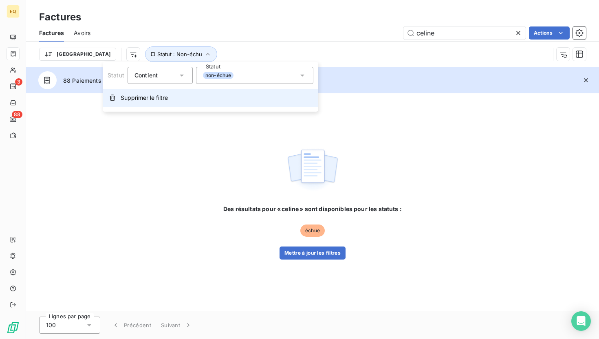
click at [150, 98] on span "Supprimer le filtre" at bounding box center [144, 98] width 47 height 8
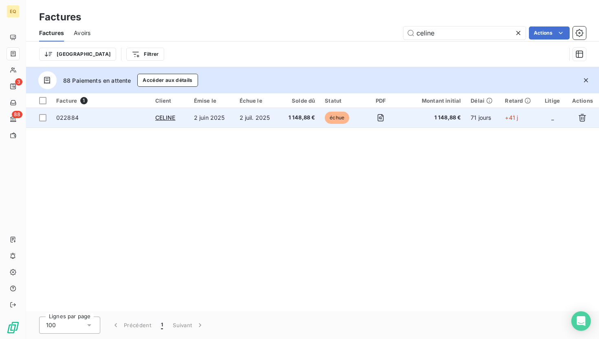
click at [111, 116] on span "022884" at bounding box center [100, 118] width 89 height 8
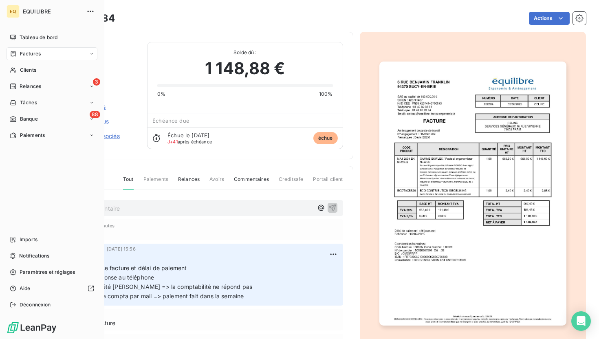
click at [35, 55] on span "Factures" at bounding box center [30, 53] width 21 height 7
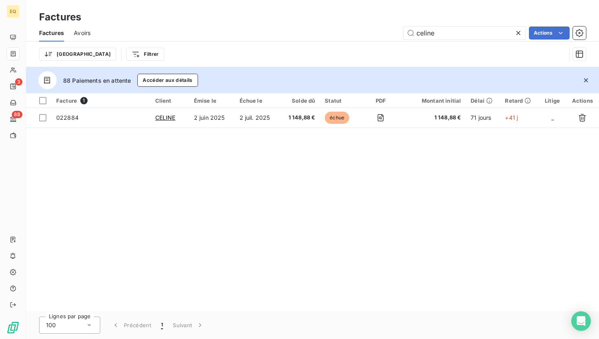
drag, startPoint x: 450, startPoint y: 32, endPoint x: 388, endPoint y: 25, distance: 62.7
click at [388, 25] on div "Factures Avoirs celine Actions" at bounding box center [312, 32] width 573 height 17
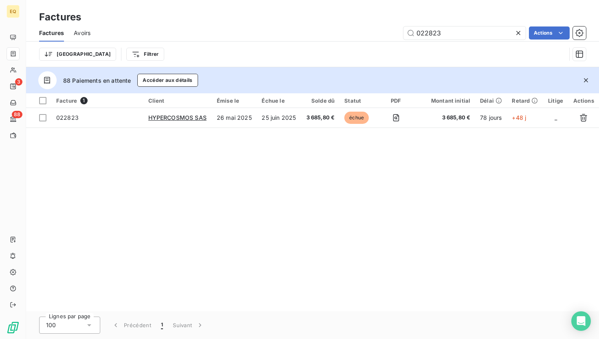
type input "022823"
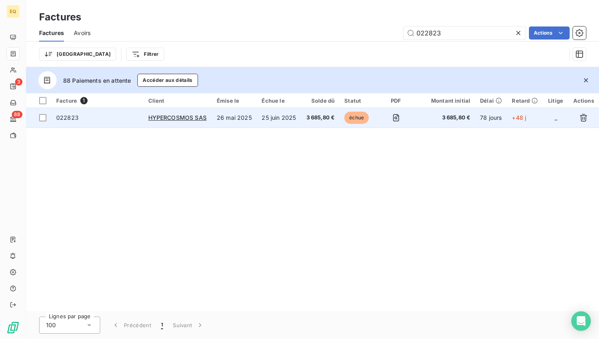
click at [88, 118] on span "022823" at bounding box center [97, 118] width 82 height 8
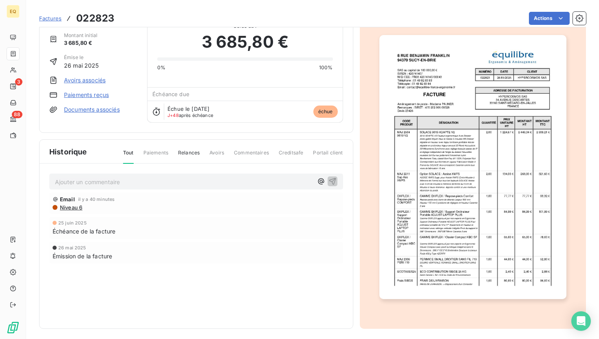
scroll to position [30, 0]
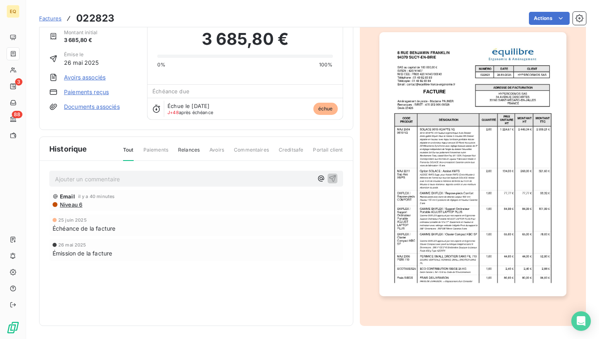
click at [140, 181] on p "Ajouter un commentaire ﻿" at bounding box center [184, 179] width 258 height 10
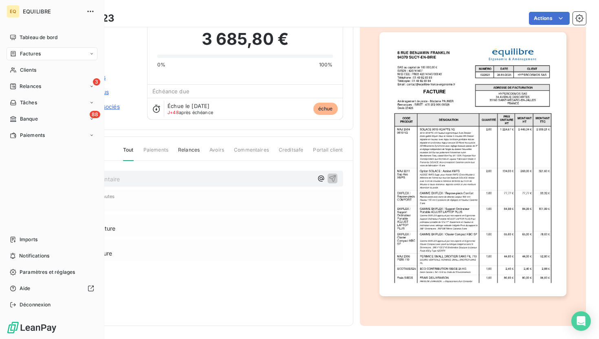
click at [11, 48] on div "Factures" at bounding box center [52, 53] width 91 height 13
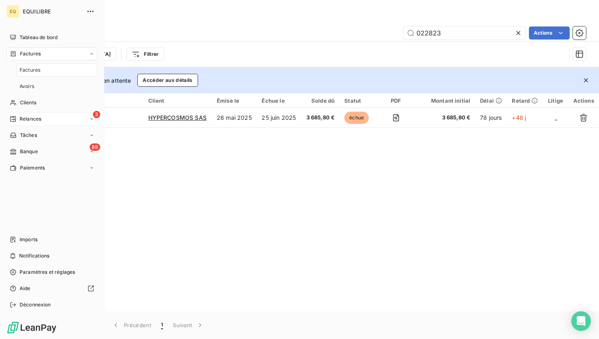
click at [23, 121] on span "Relances" at bounding box center [31, 118] width 22 height 7
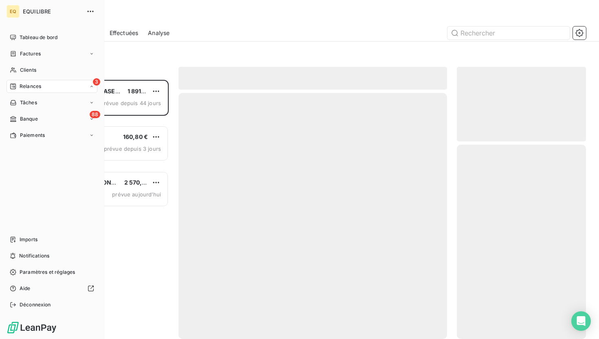
scroll to position [259, 129]
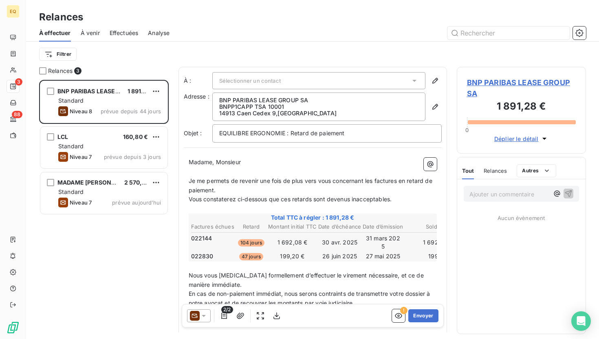
click at [128, 31] on span "Effectuées" at bounding box center [124, 33] width 29 height 8
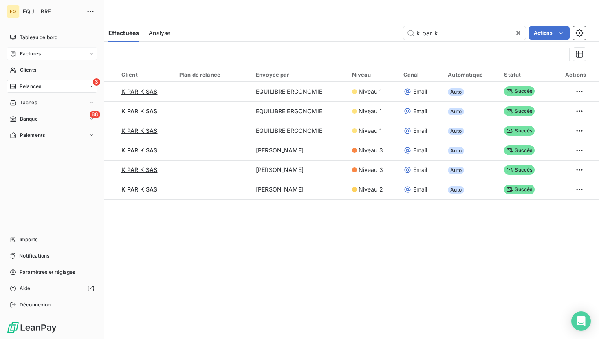
click at [21, 56] on span "Factures" at bounding box center [30, 53] width 21 height 7
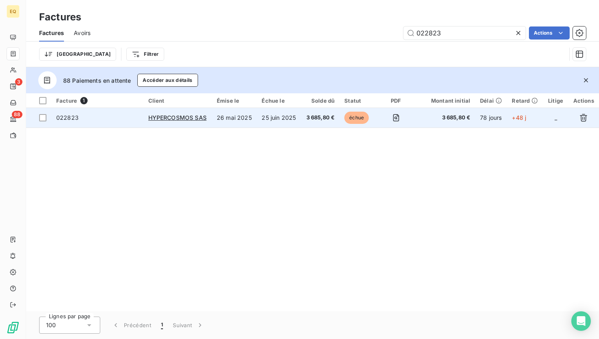
click at [115, 120] on span "022823" at bounding box center [97, 118] width 82 height 8
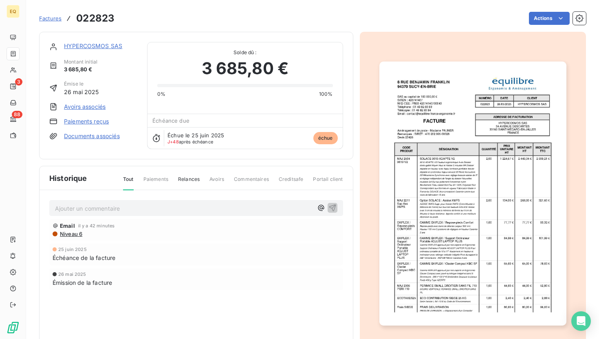
click at [115, 203] on p "Ajouter un commentaire ﻿" at bounding box center [184, 208] width 258 height 10
click at [184, 181] on span "Relances" at bounding box center [189, 183] width 22 height 14
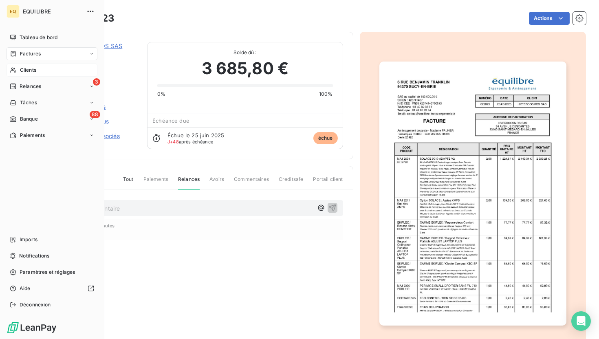
click at [29, 68] on span "Clients" at bounding box center [28, 69] width 16 height 7
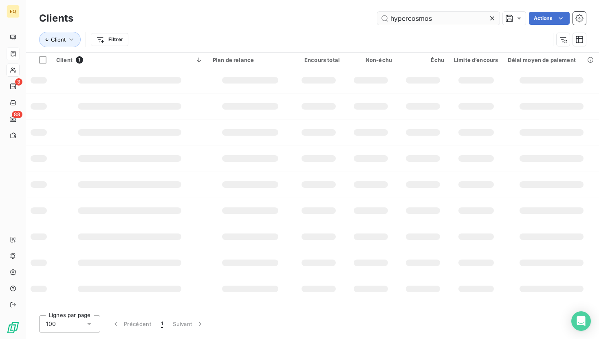
type input "hypercosmos"
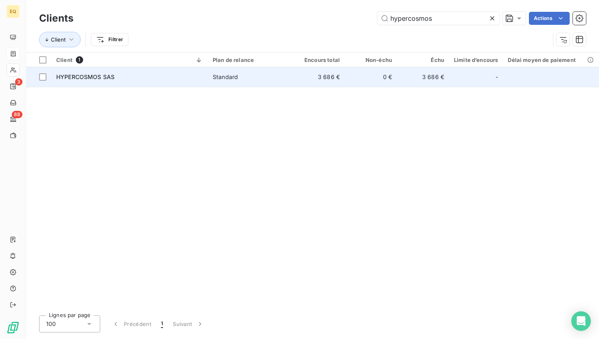
click at [79, 75] on span "HYPERCOSMOS SAS" at bounding box center [85, 76] width 58 height 7
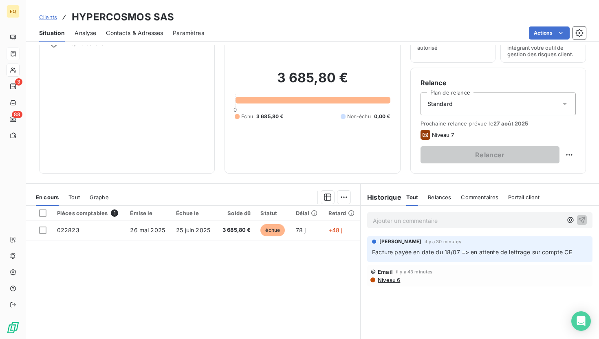
scroll to position [45, 0]
